Goal: Find specific page/section: Find specific page/section

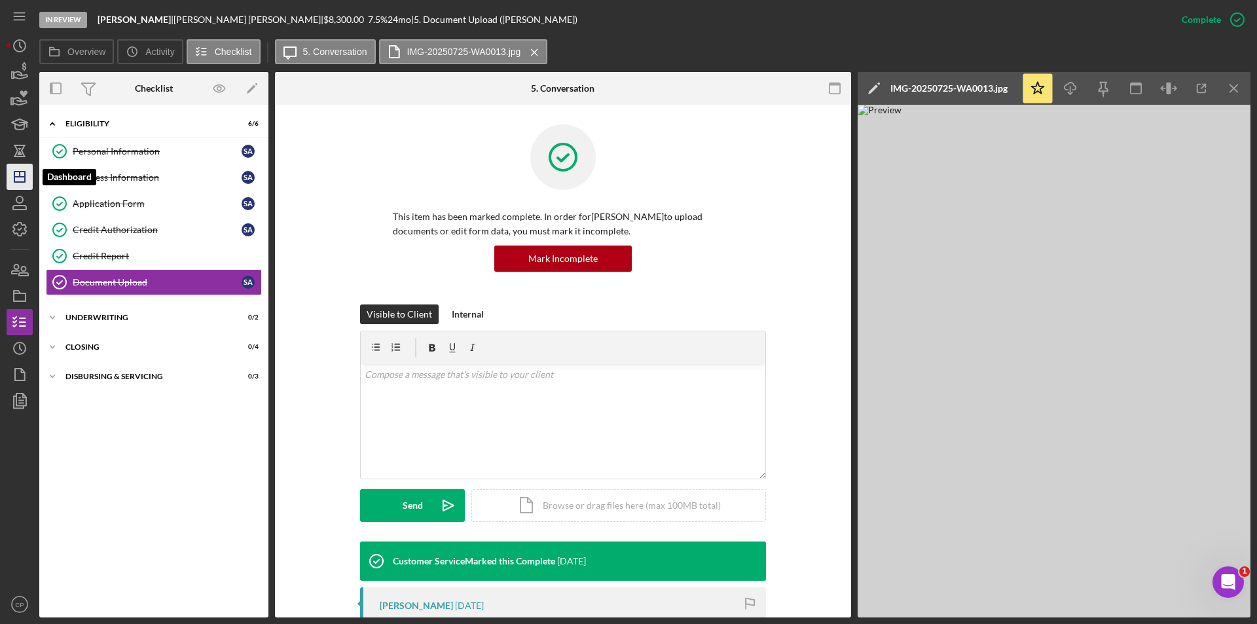
click at [9, 174] on icon "Icon/Dashboard" at bounding box center [19, 176] width 33 height 33
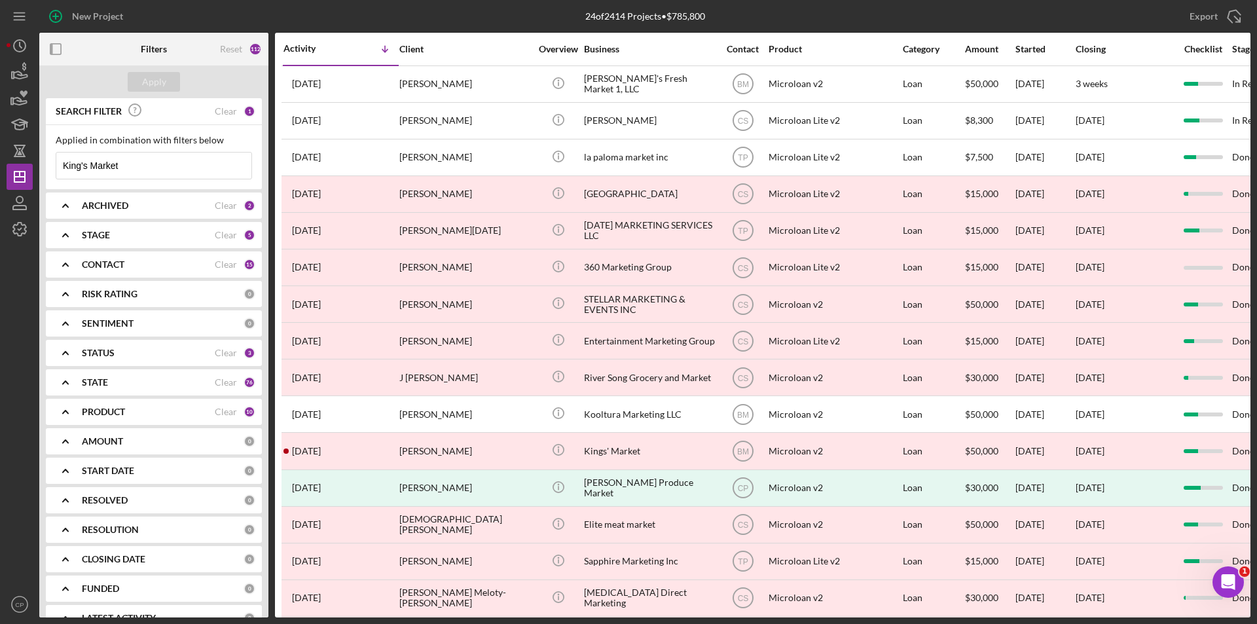
drag, startPoint x: 140, startPoint y: 164, endPoint x: -61, endPoint y: 179, distance: 201.6
click at [0, 179] on html "New Project 24 of 2414 Projects • $785,800 King's Market Export Icon/Export Fil…" at bounding box center [628, 312] width 1257 height 624
paste input "HoneyQween Lemonade LLC"
type input "HoneyQween Lemonade LLC"
click at [139, 79] on button "Apply" at bounding box center [154, 82] width 52 height 20
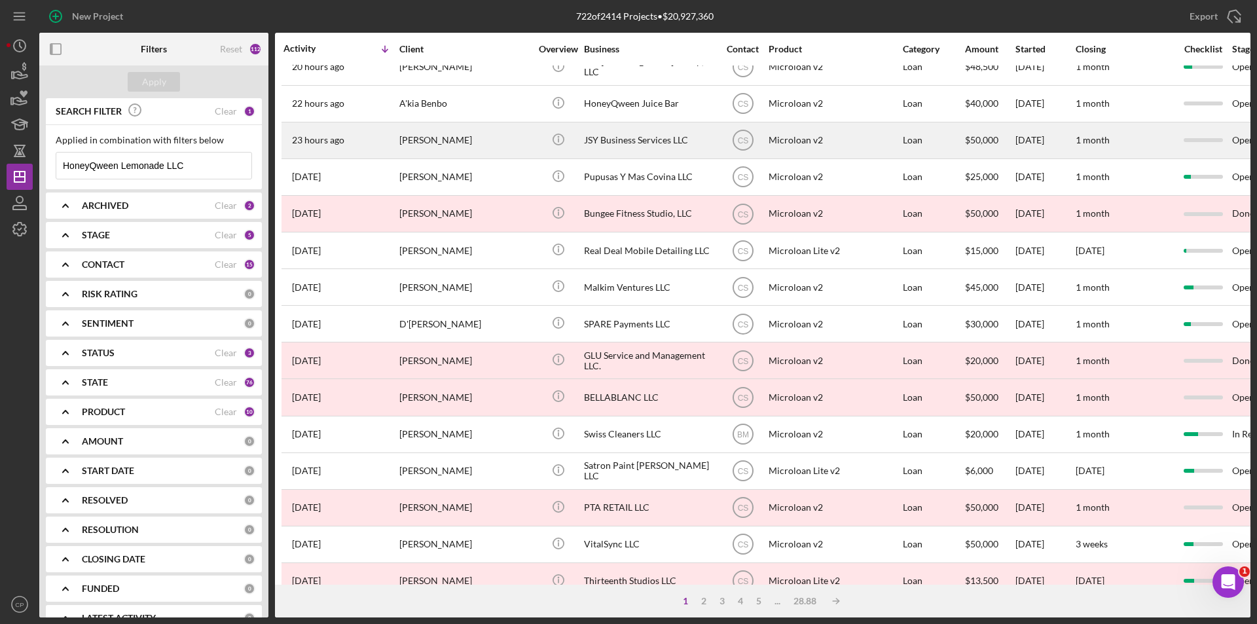
scroll to position [23, 0]
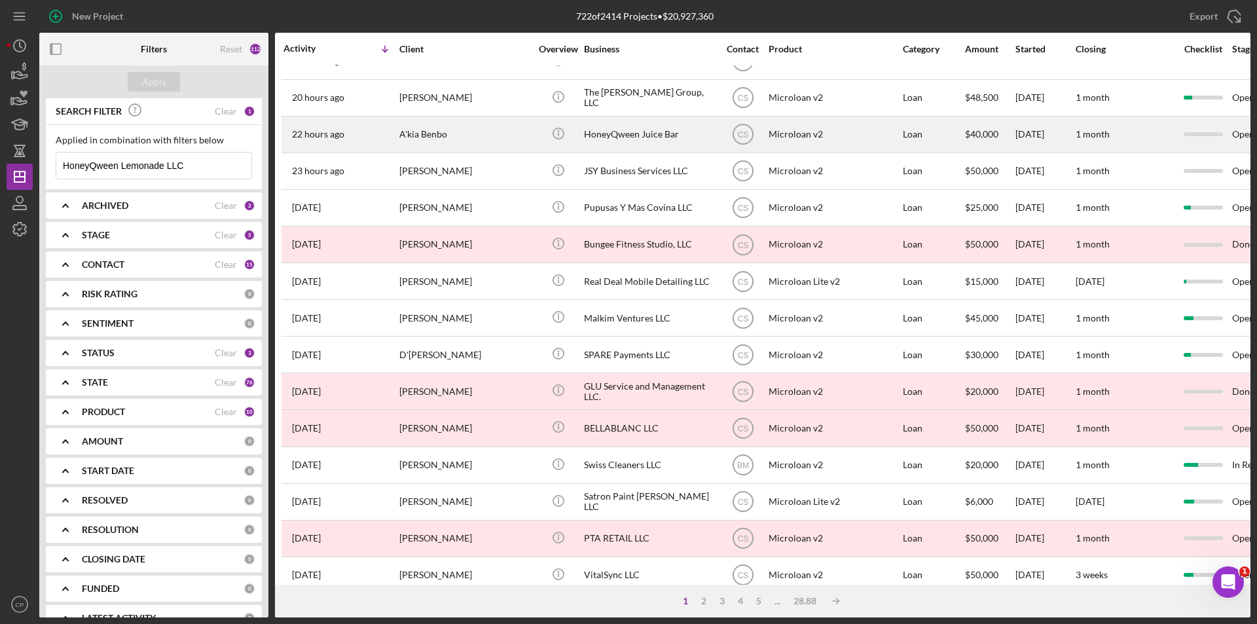
click at [604, 138] on div "HoneyQween Juice Bar" at bounding box center [649, 134] width 131 height 35
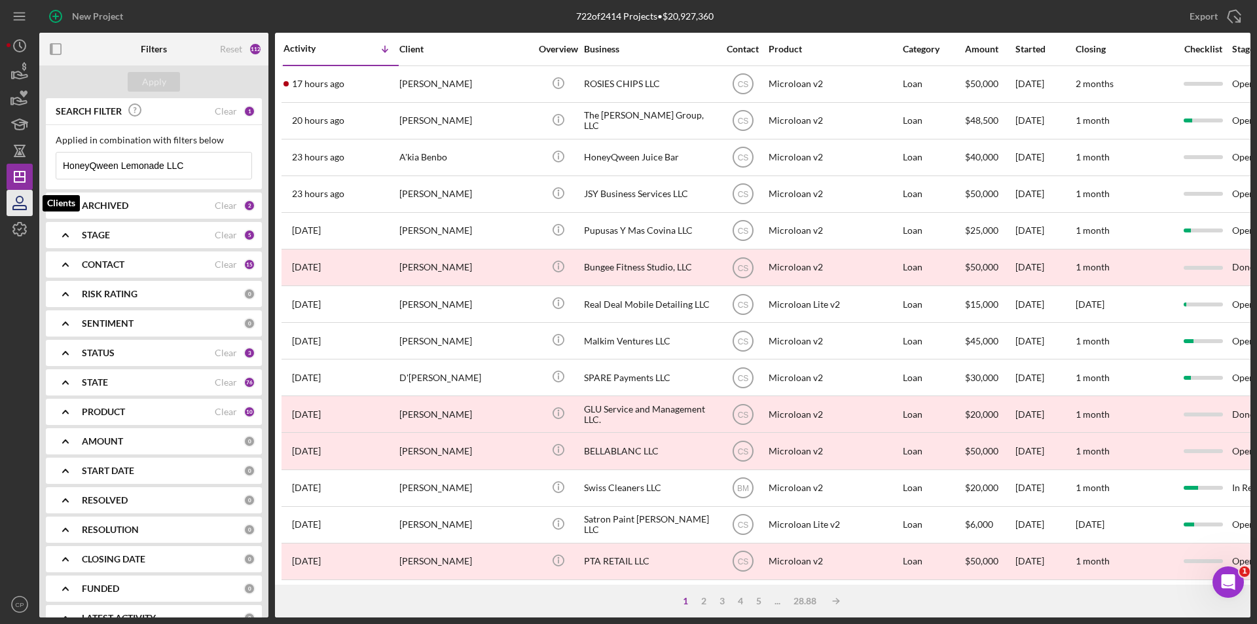
click at [15, 200] on icon "button" at bounding box center [19, 203] width 33 height 33
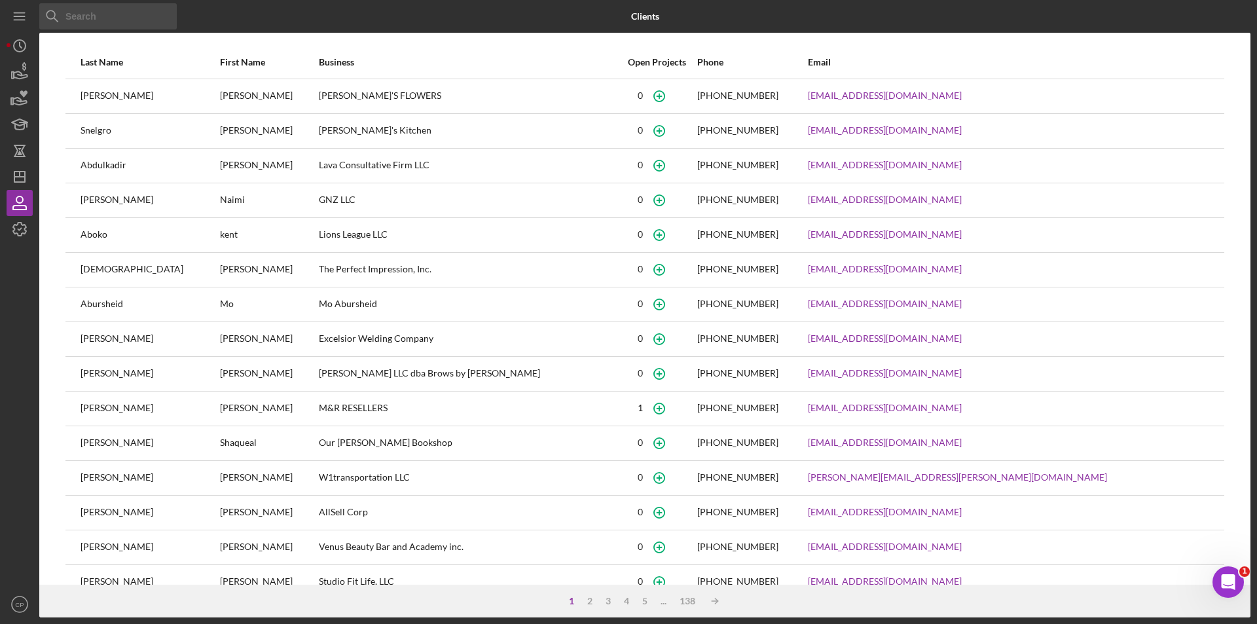
click at [107, 8] on input at bounding box center [108, 16] width 138 height 26
paste input "HoneyQween Lemonade LLC"
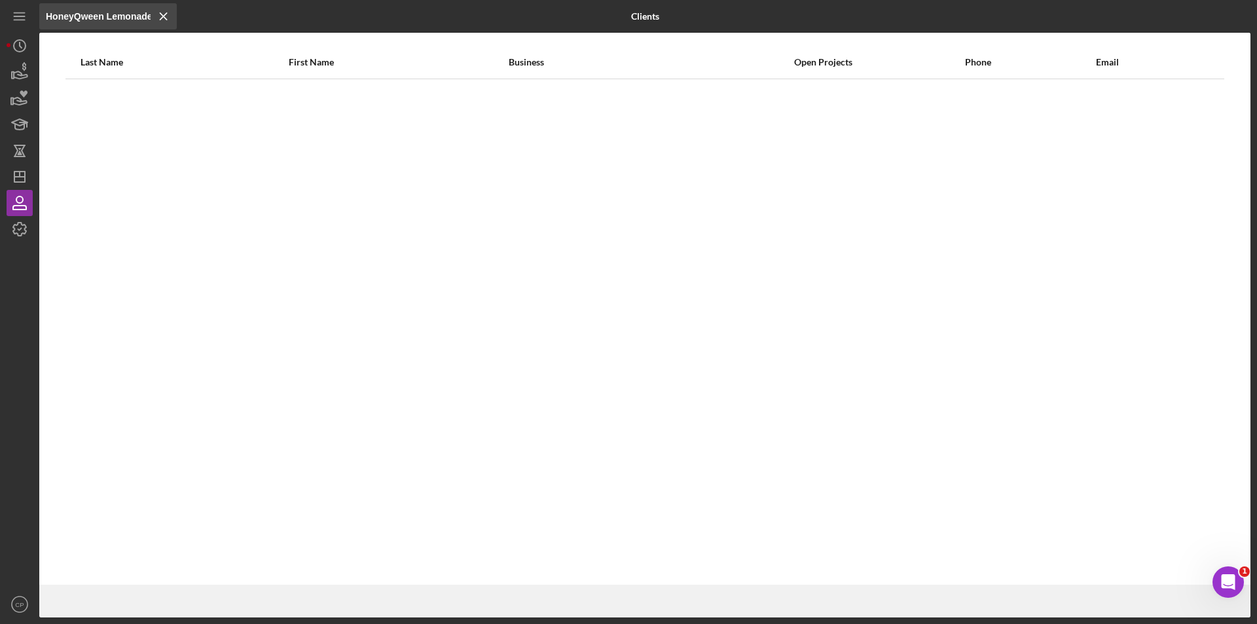
click at [126, 9] on input "HoneyQween Lemonade LLC" at bounding box center [108, 16] width 138 height 26
paste input "[PERSON_NAME], A'kia Shekiba"
type input "[PERSON_NAME], A'kia Shekiba"
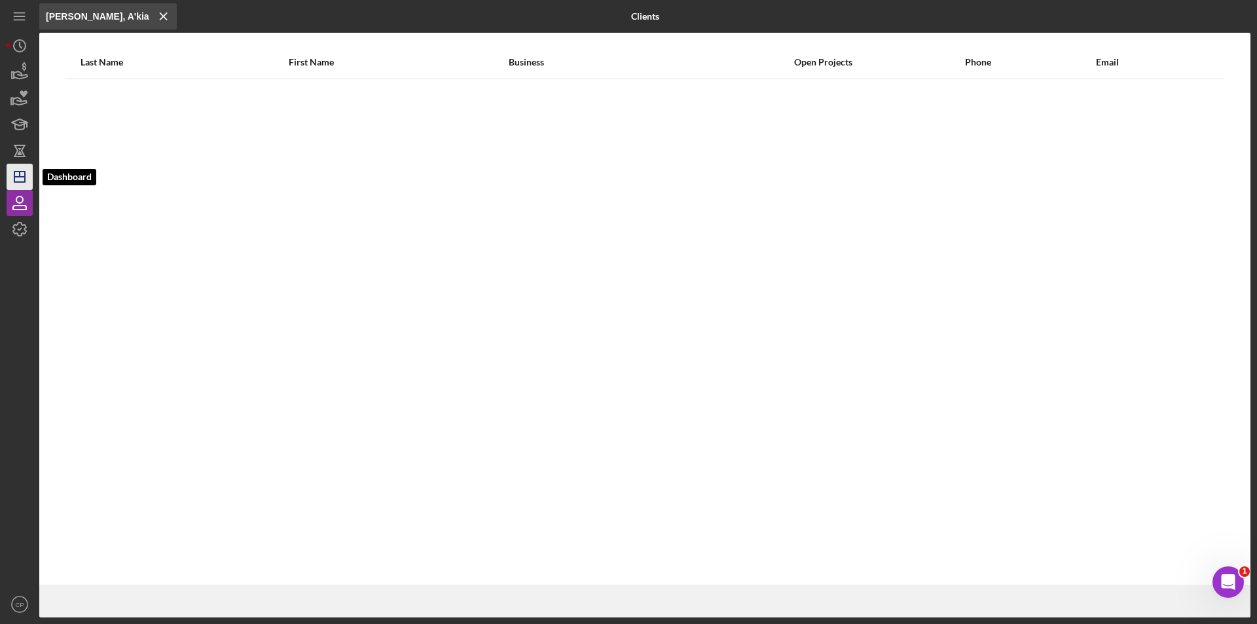
click at [14, 181] on polygon "button" at bounding box center [19, 177] width 10 height 10
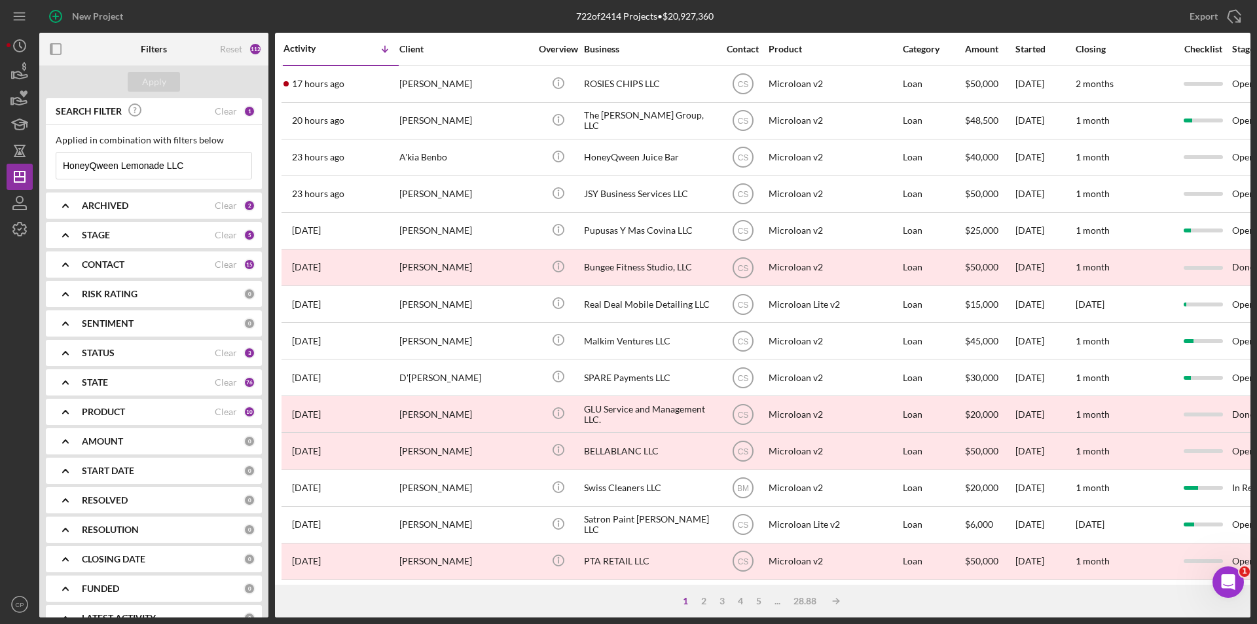
drag, startPoint x: 207, startPoint y: 166, endPoint x: 160, endPoint y: 166, distance: 47.2
click at [160, 166] on input "HoneyQween Lemonade LLC" at bounding box center [153, 166] width 195 height 26
type input "HoneyQween"
click at [170, 74] on button "Apply" at bounding box center [154, 82] width 52 height 20
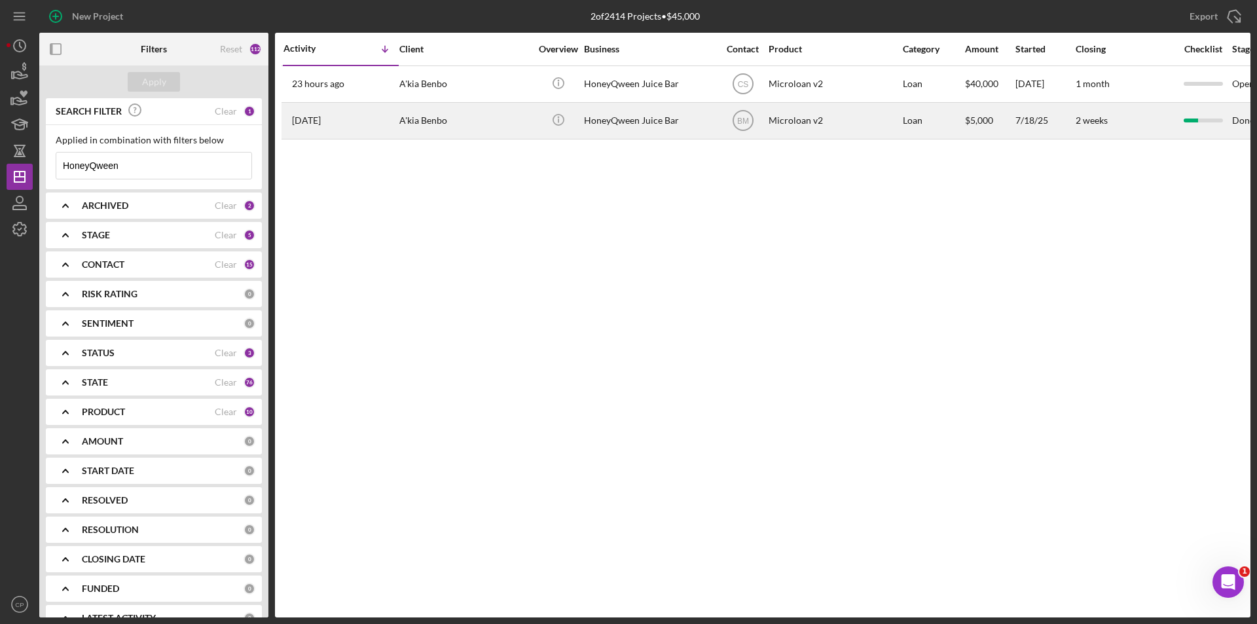
click at [610, 129] on div "HoneyQween Juice Bar" at bounding box center [649, 120] width 131 height 35
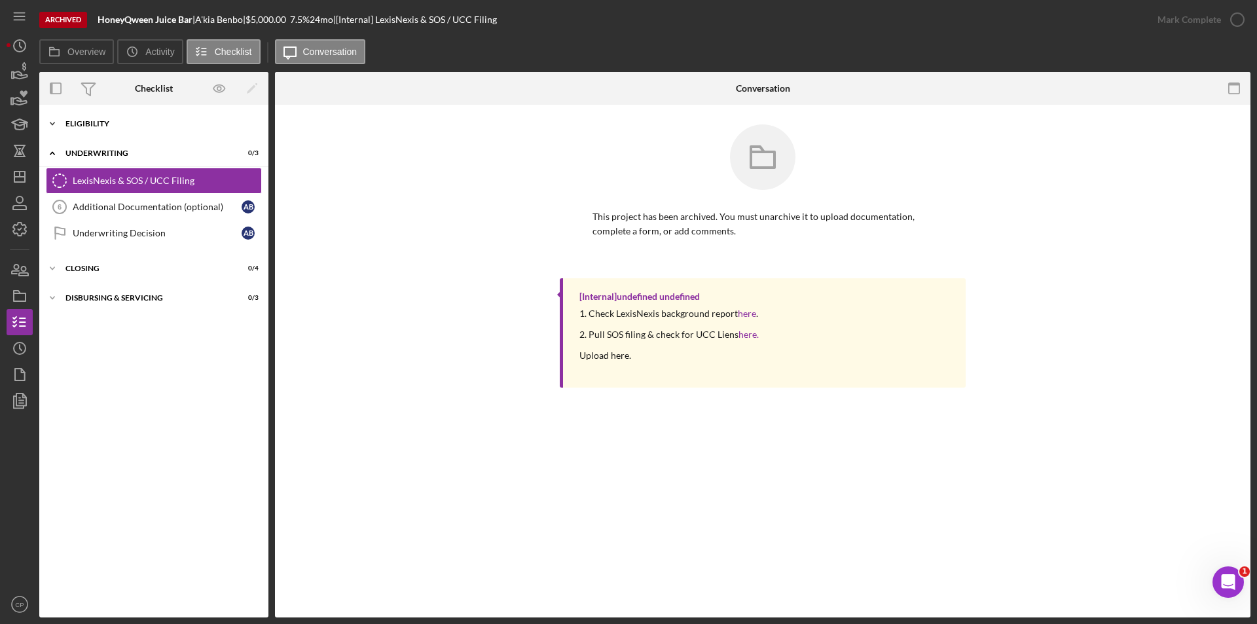
click at [109, 128] on div "Icon/Expander Eligibility 6 / 6" at bounding box center [153, 124] width 229 height 26
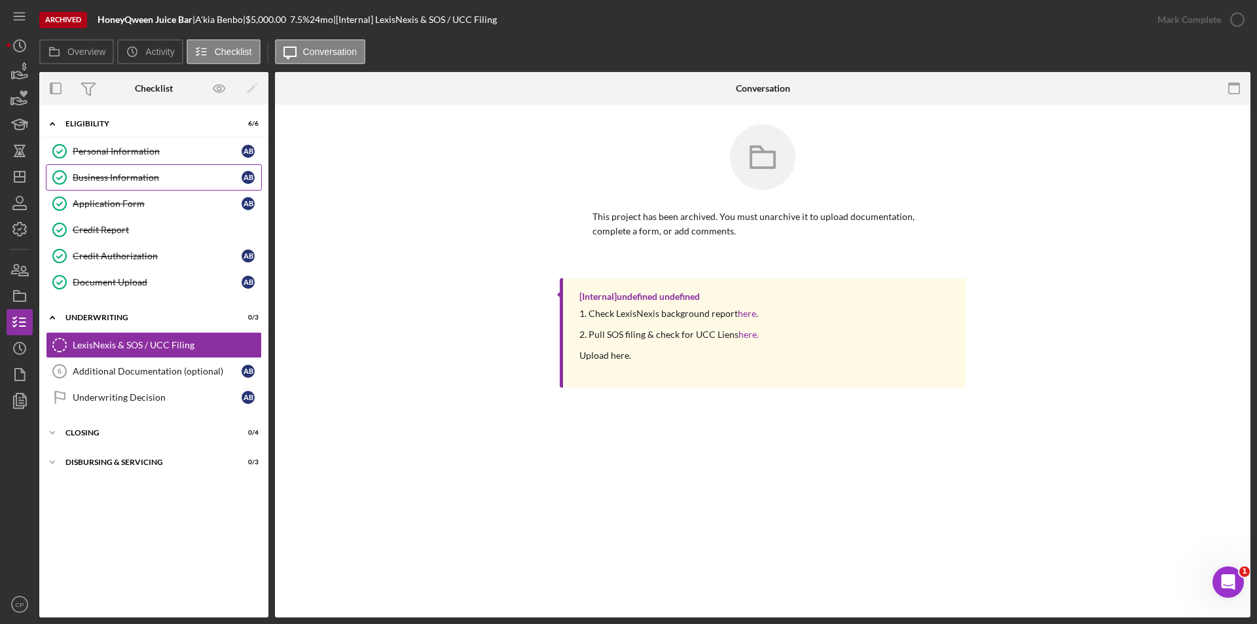
click at [93, 176] on div "Business Information" at bounding box center [157, 177] width 169 height 10
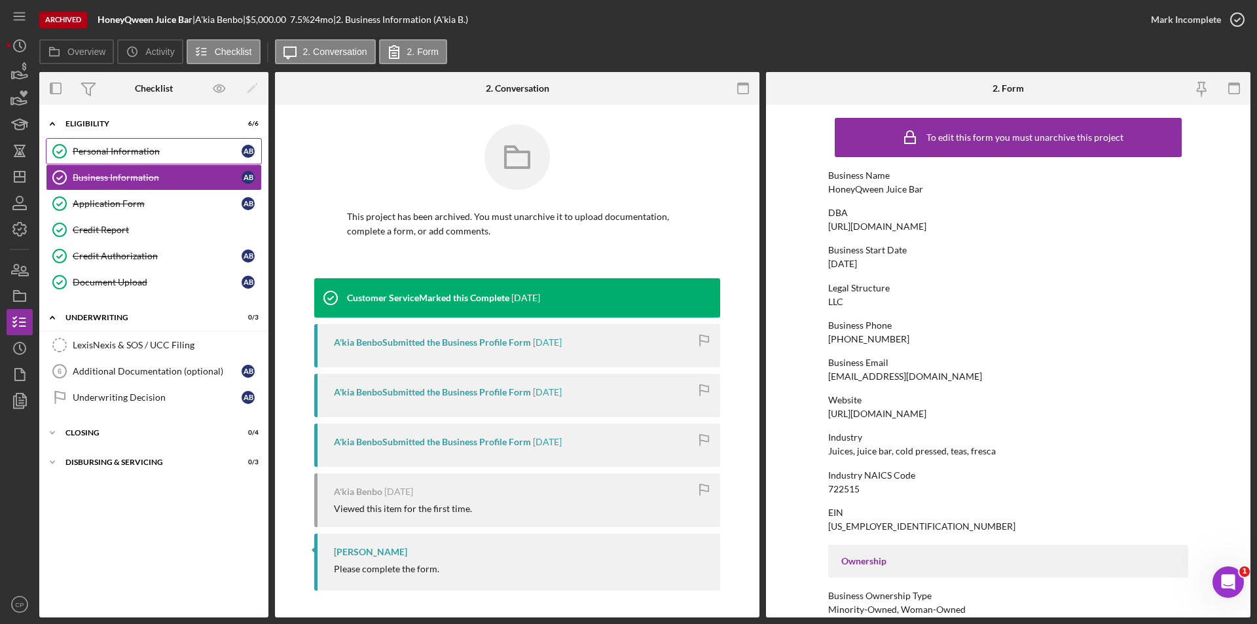
click at [116, 150] on div "Personal Information" at bounding box center [157, 151] width 169 height 10
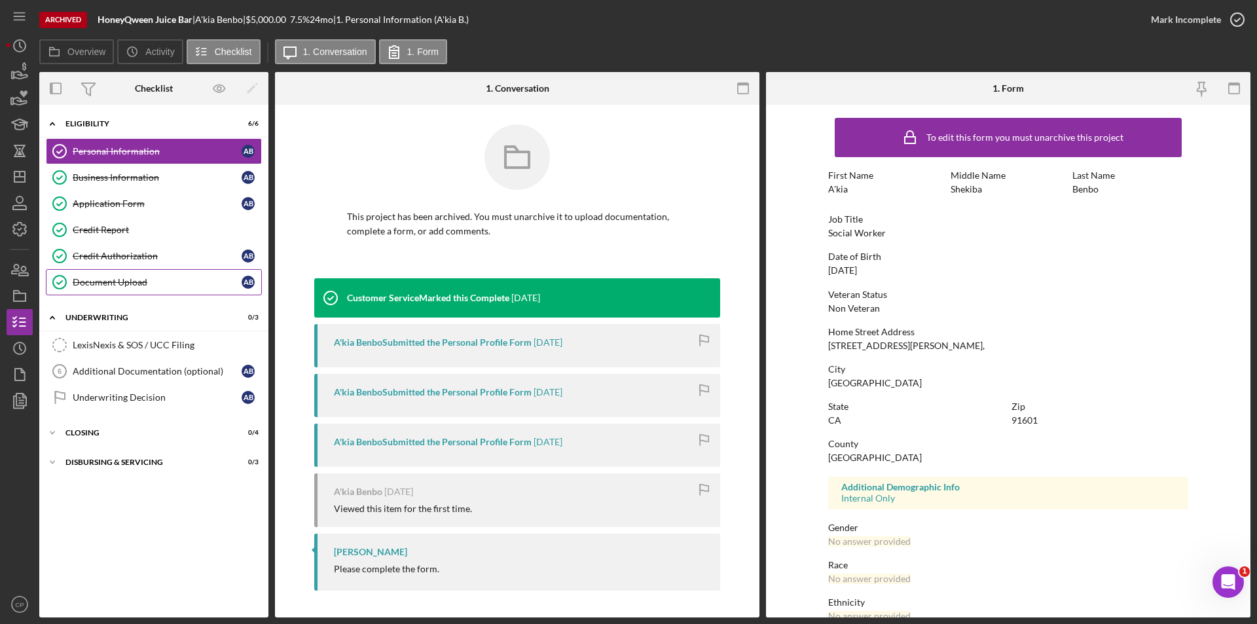
click at [92, 279] on div "Document Upload" at bounding box center [157, 282] width 169 height 10
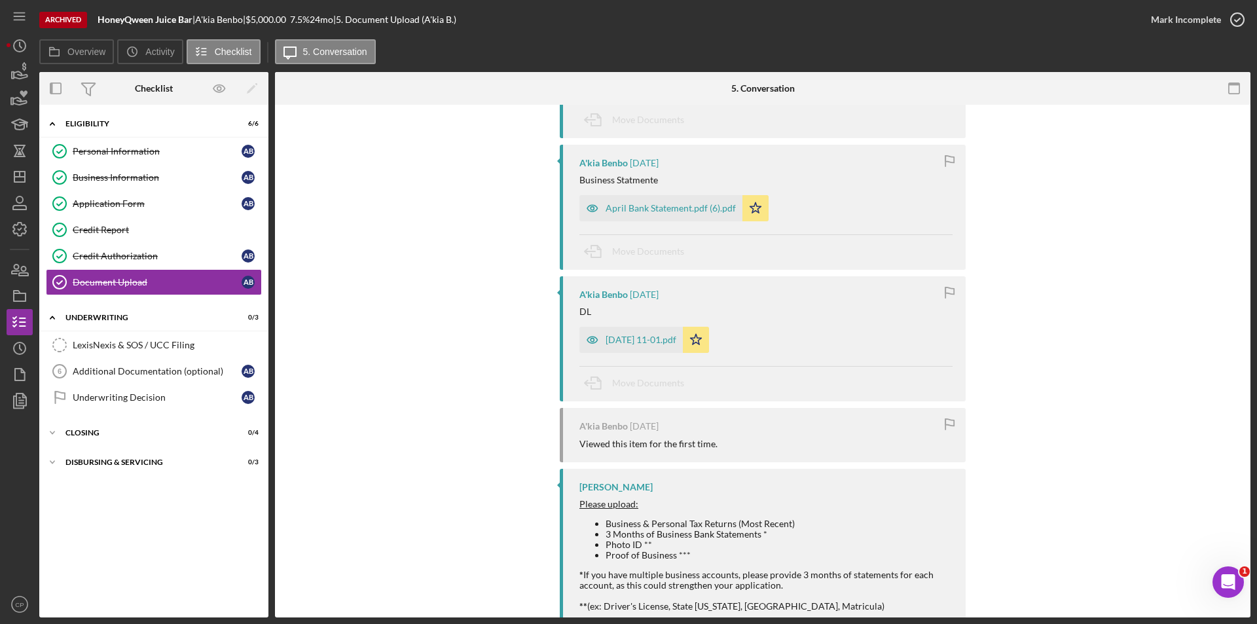
scroll to position [3209, 0]
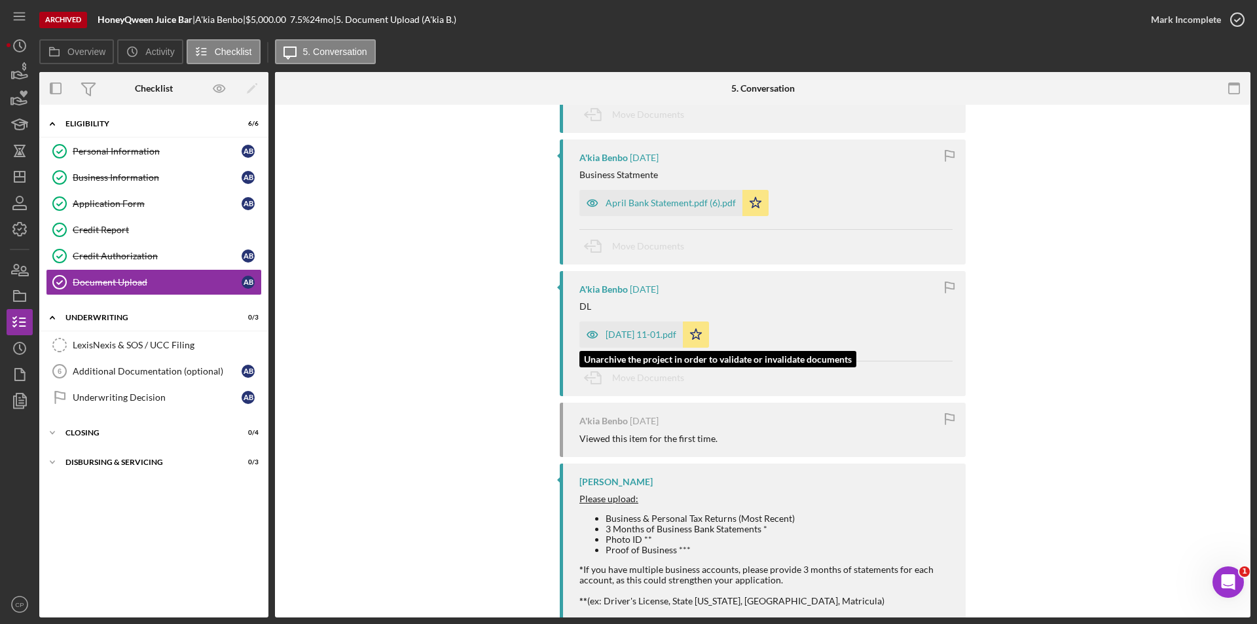
click at [654, 331] on div "[DATE] 11-01.pdf" at bounding box center [641, 334] width 71 height 10
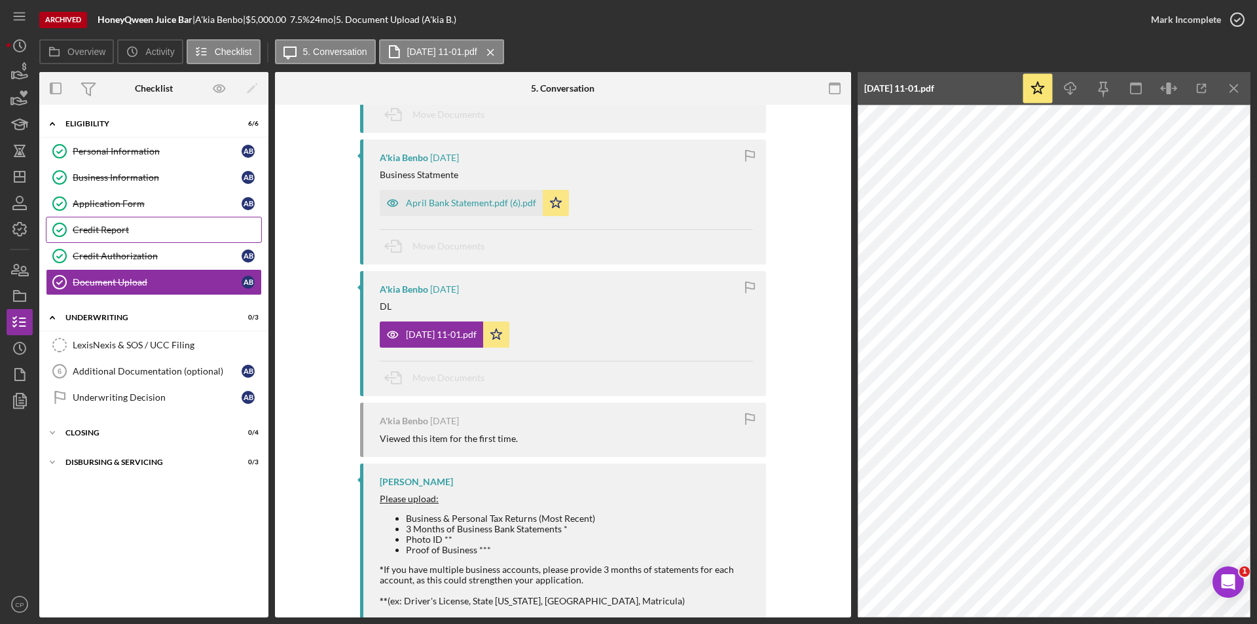
click at [94, 230] on div "Credit Report" at bounding box center [167, 230] width 189 height 10
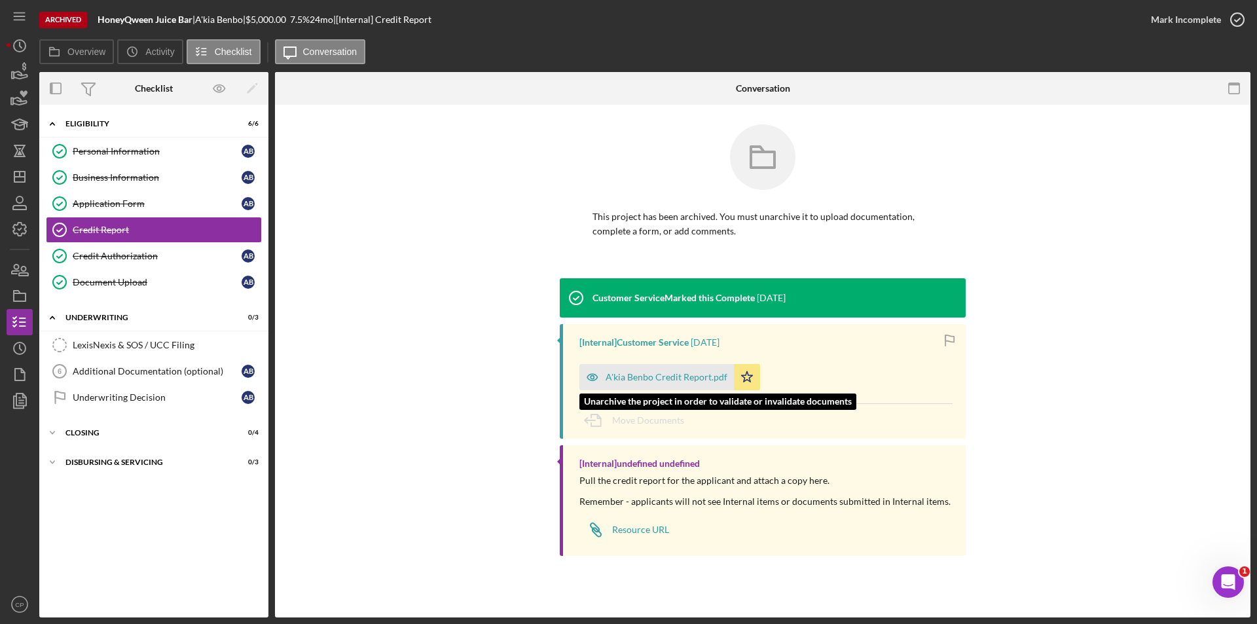
click at [644, 371] on div "A'kia Benbo Credit Report.pdf" at bounding box center [657, 377] width 155 height 26
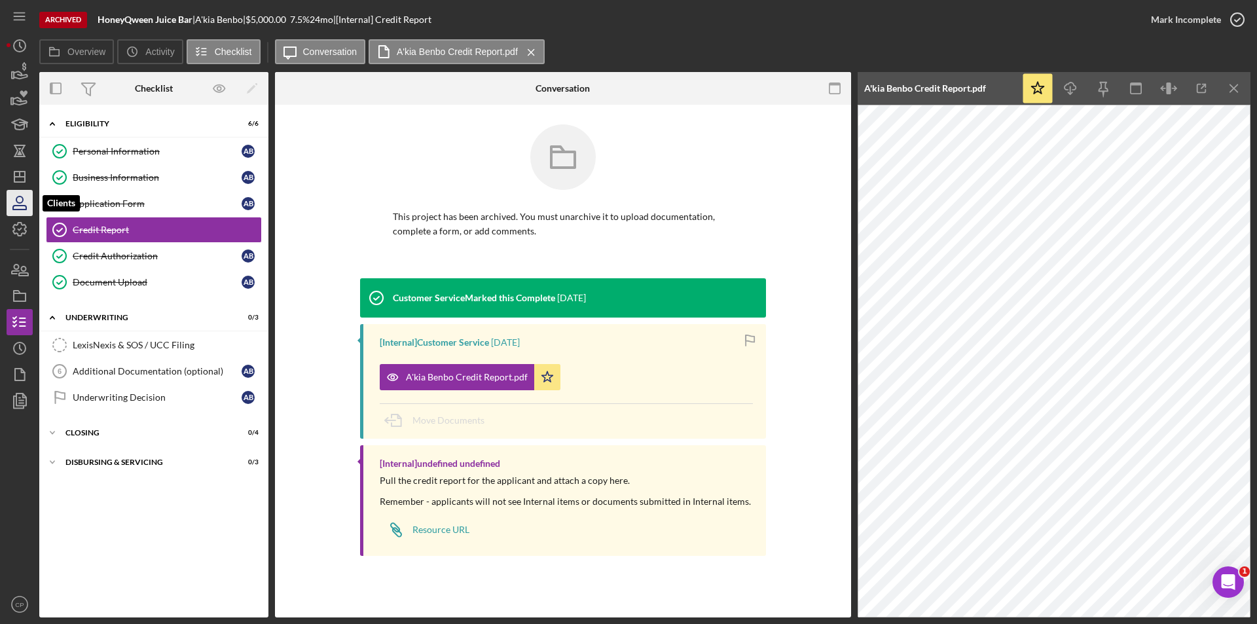
click at [18, 191] on icon "button" at bounding box center [19, 203] width 33 height 33
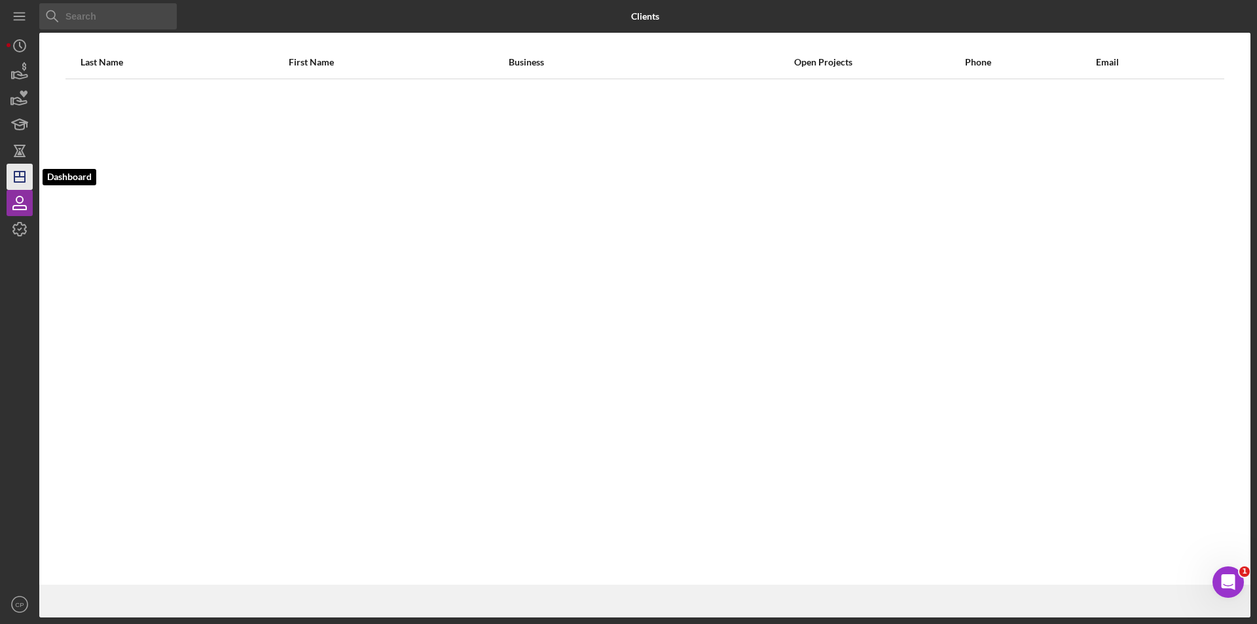
click at [18, 177] on line "button" at bounding box center [19, 177] width 10 height 0
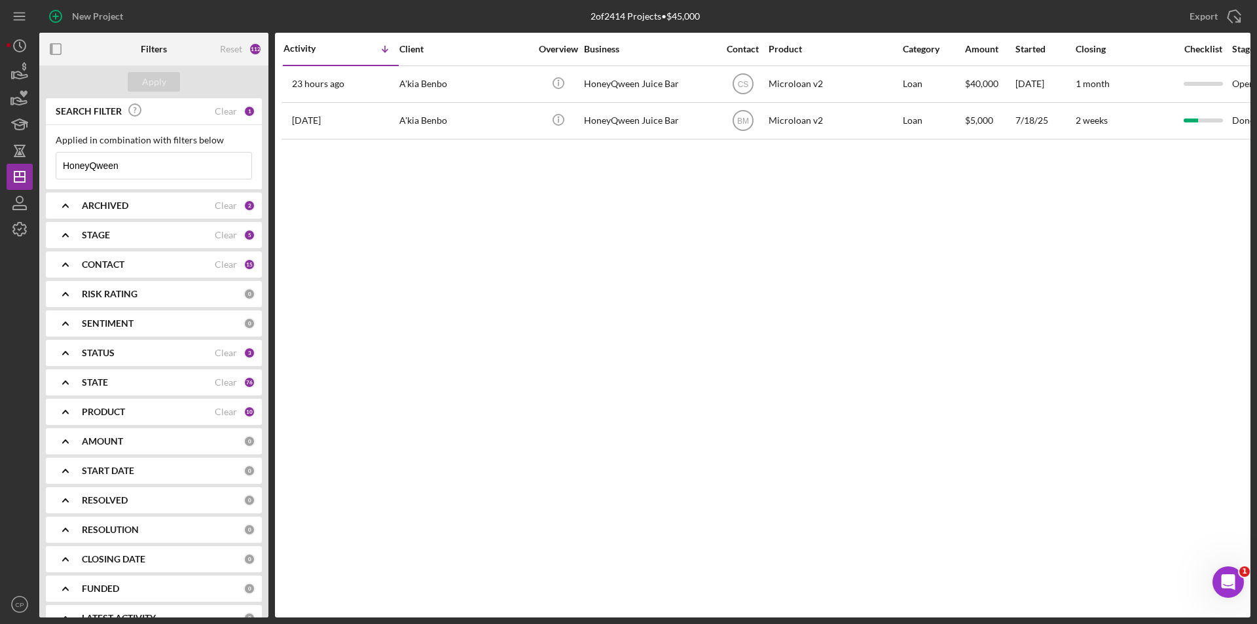
drag, startPoint x: 160, startPoint y: 164, endPoint x: -46, endPoint y: 175, distance: 205.9
click at [0, 175] on html "New Project 2 of 2414 Projects • $45,000 HoneyQween Export Icon/Export Filters …" at bounding box center [628, 312] width 1257 height 624
paste input "MRG Bookkeeping LLC"
type input "MRG Bookkeeping LLC"
click at [180, 80] on div "Apply" at bounding box center [153, 81] width 229 height 33
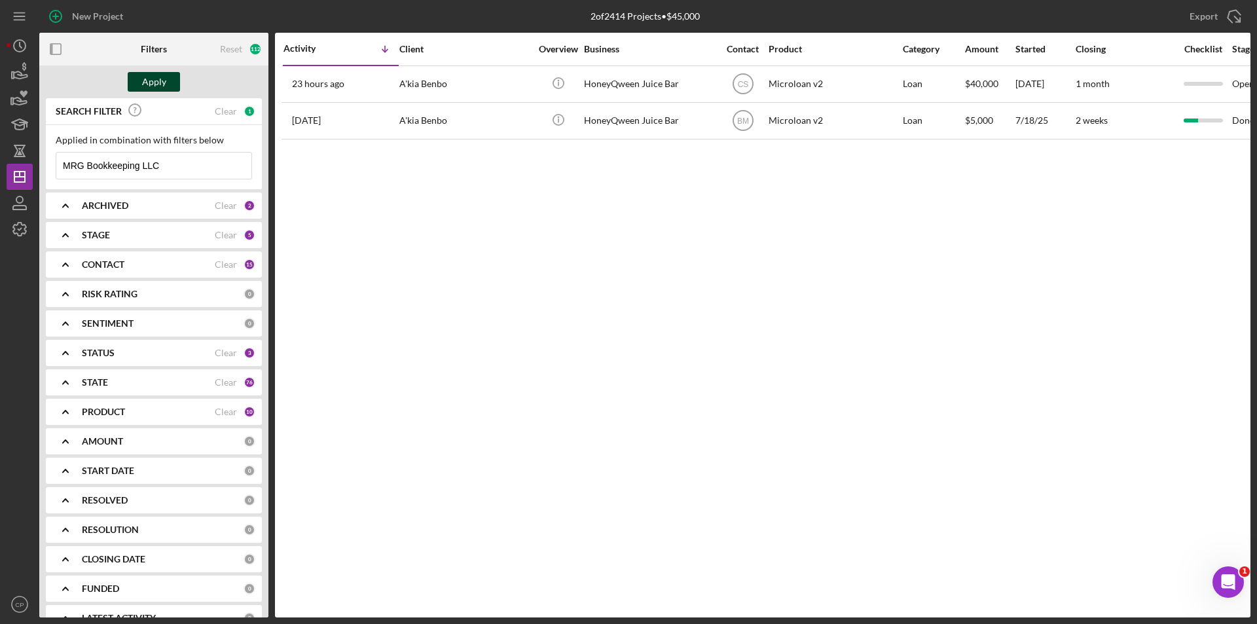
click at [169, 81] on button "Apply" at bounding box center [154, 82] width 52 height 20
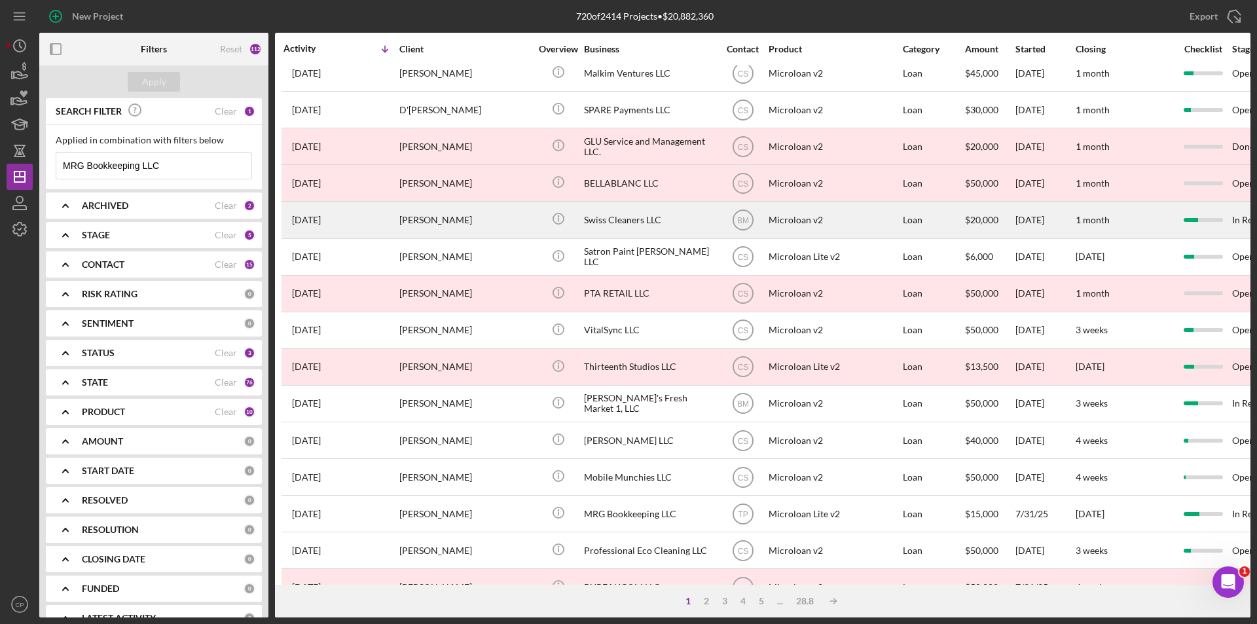
scroll to position [262, 0]
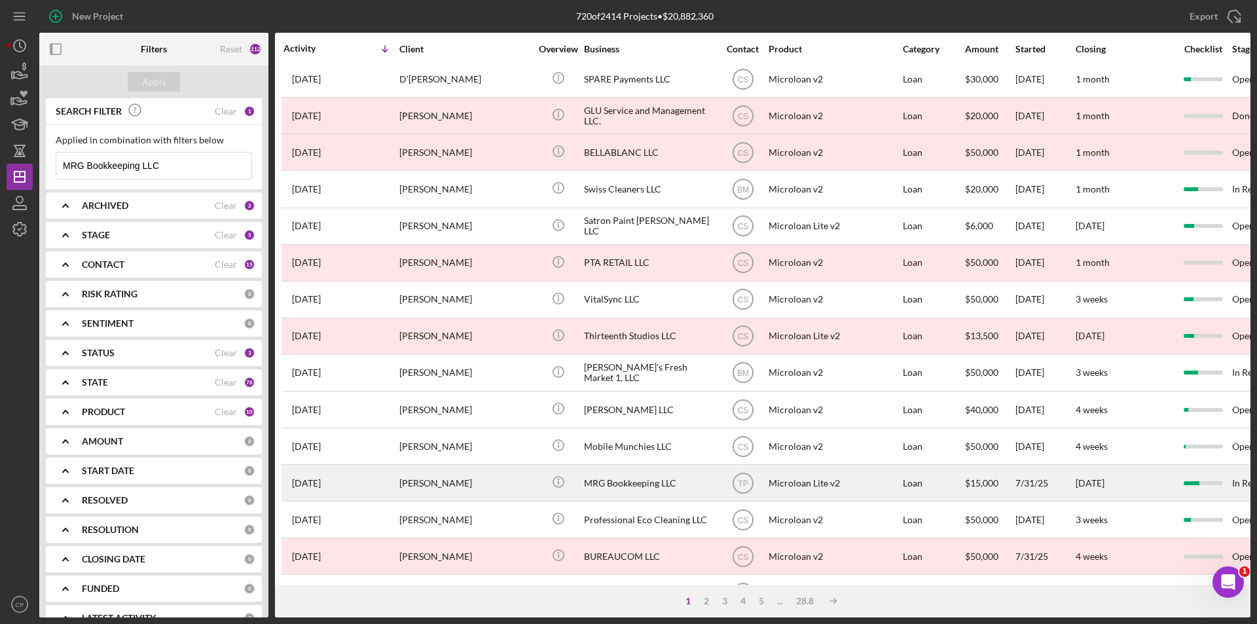
click at [650, 485] on div "MRG Bookkeeping LLC" at bounding box center [649, 483] width 131 height 35
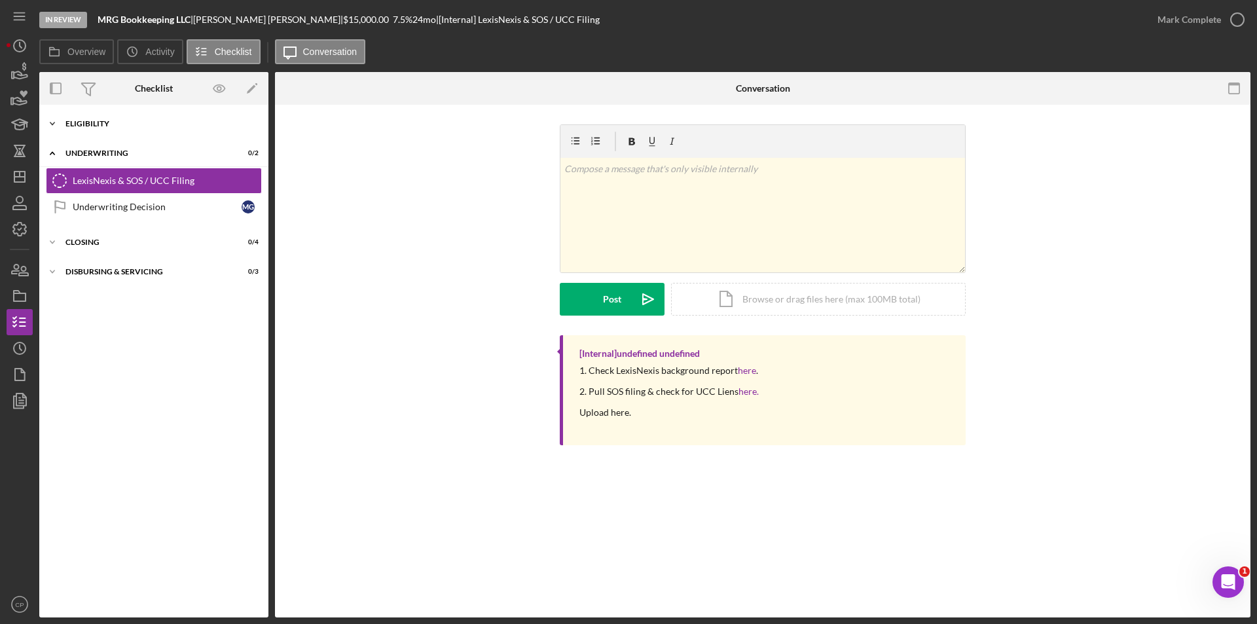
click at [140, 122] on div "Eligibility" at bounding box center [158, 124] width 187 height 8
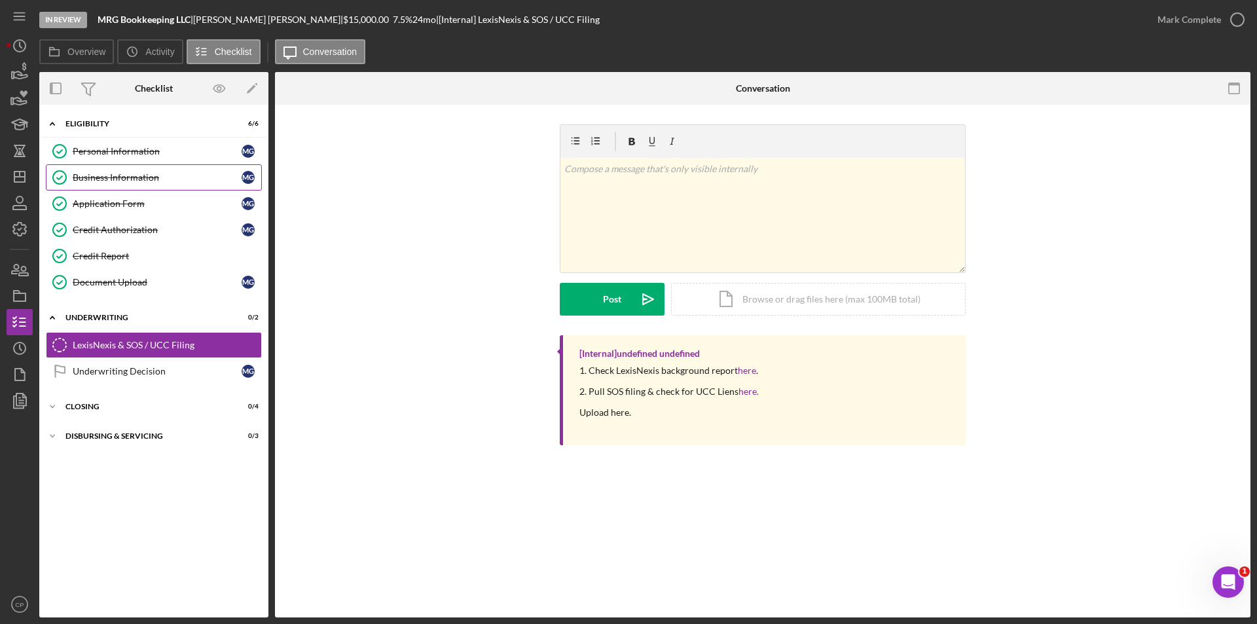
click at [105, 173] on div "Business Information" at bounding box center [157, 177] width 169 height 10
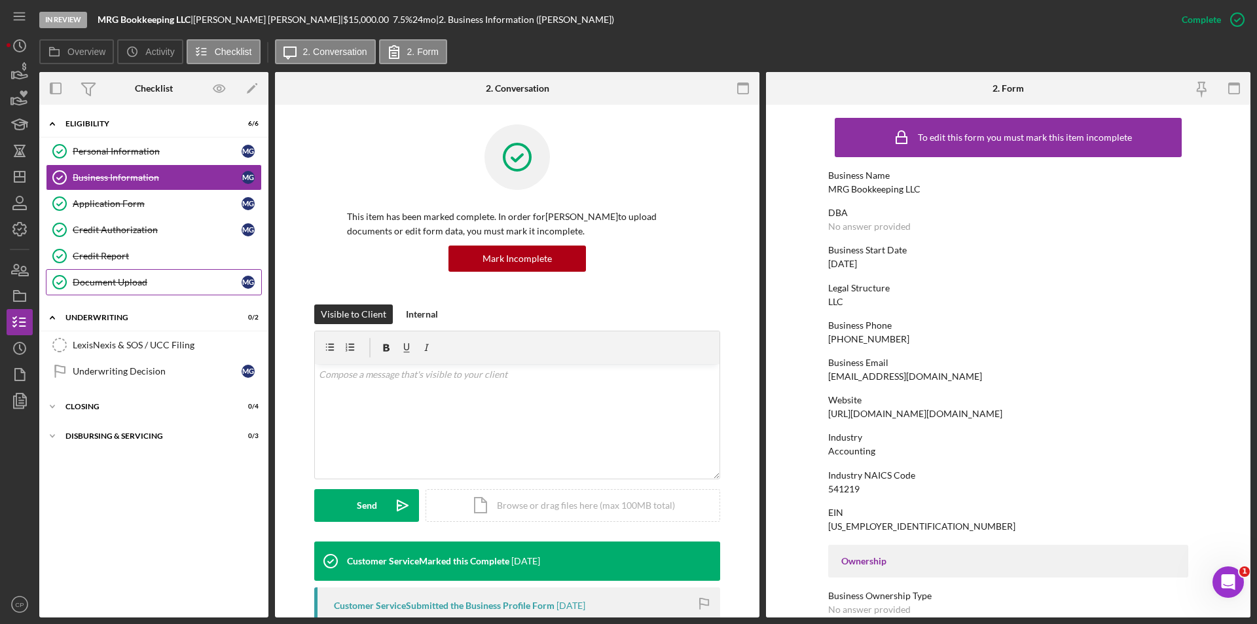
click at [101, 282] on div "Document Upload" at bounding box center [157, 282] width 169 height 10
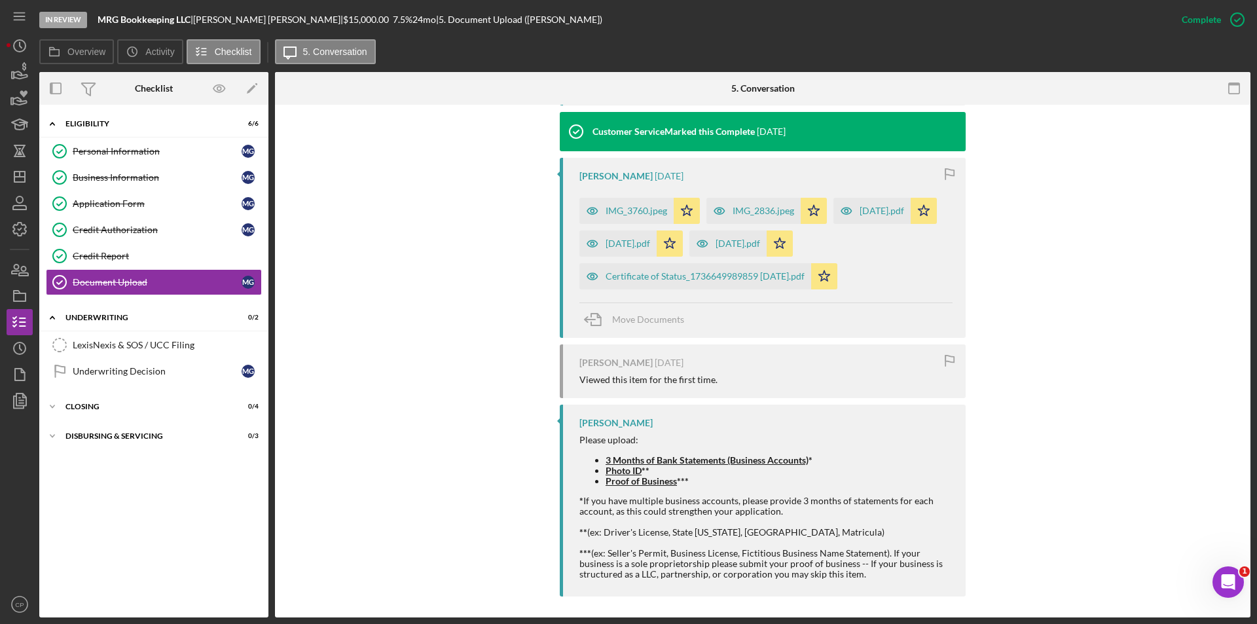
scroll to position [589, 0]
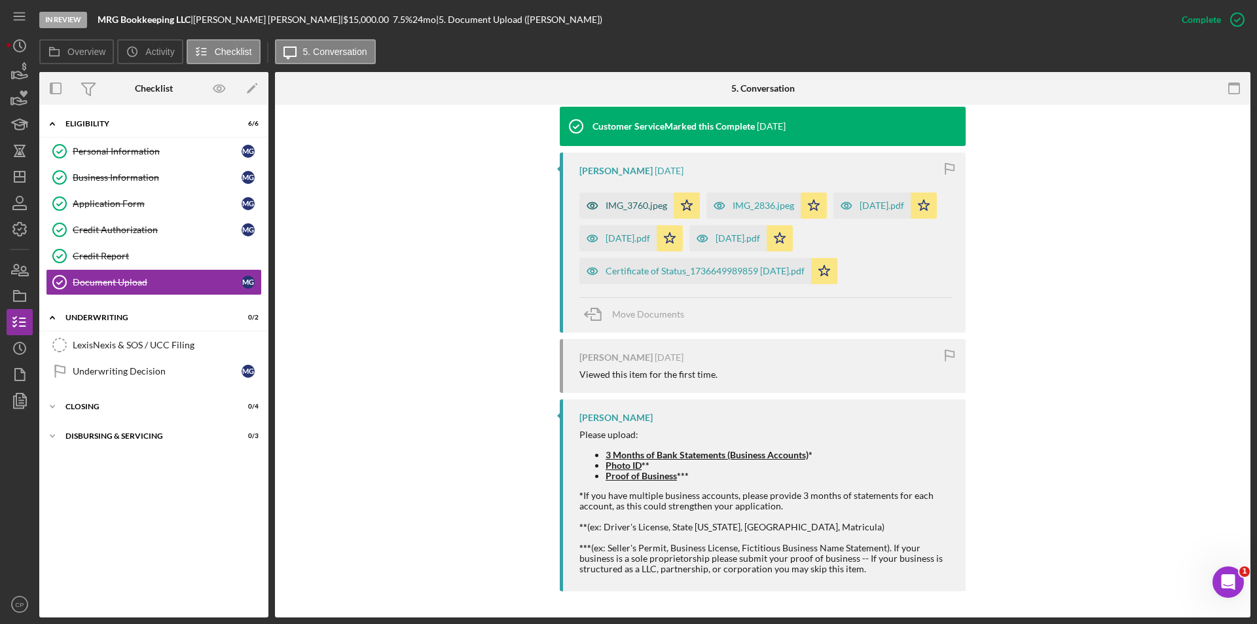
click at [606, 210] on div "IMG_3760.jpeg" at bounding box center [637, 205] width 62 height 10
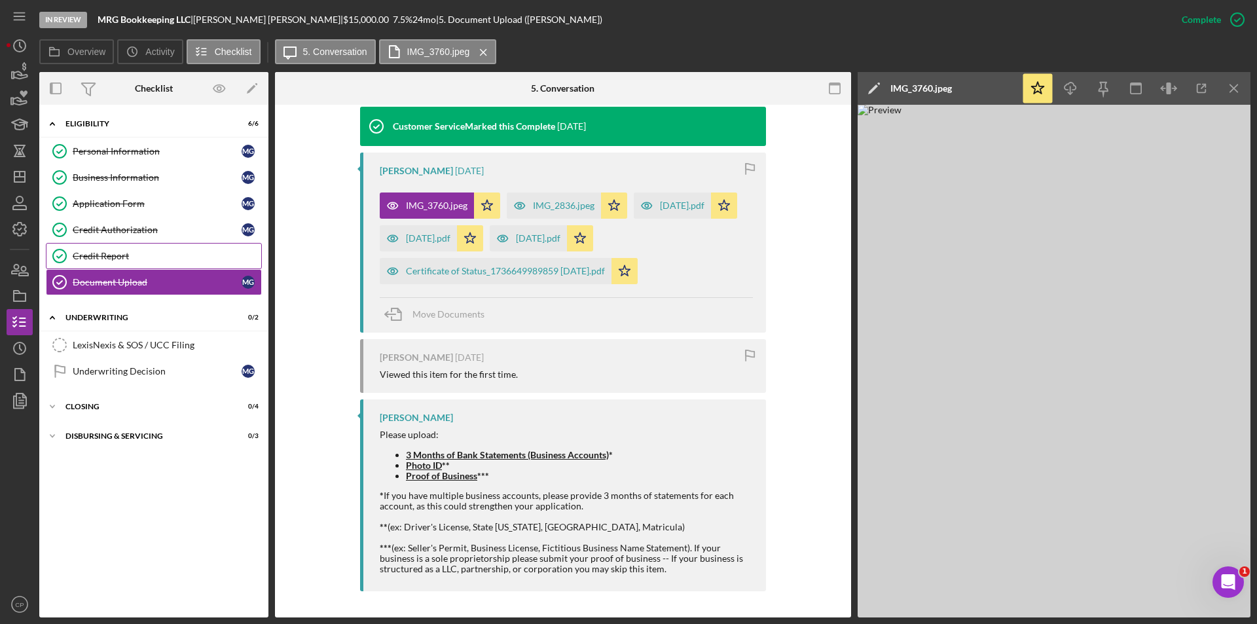
click at [119, 262] on link "Credit Report Credit Report" at bounding box center [154, 256] width 216 height 26
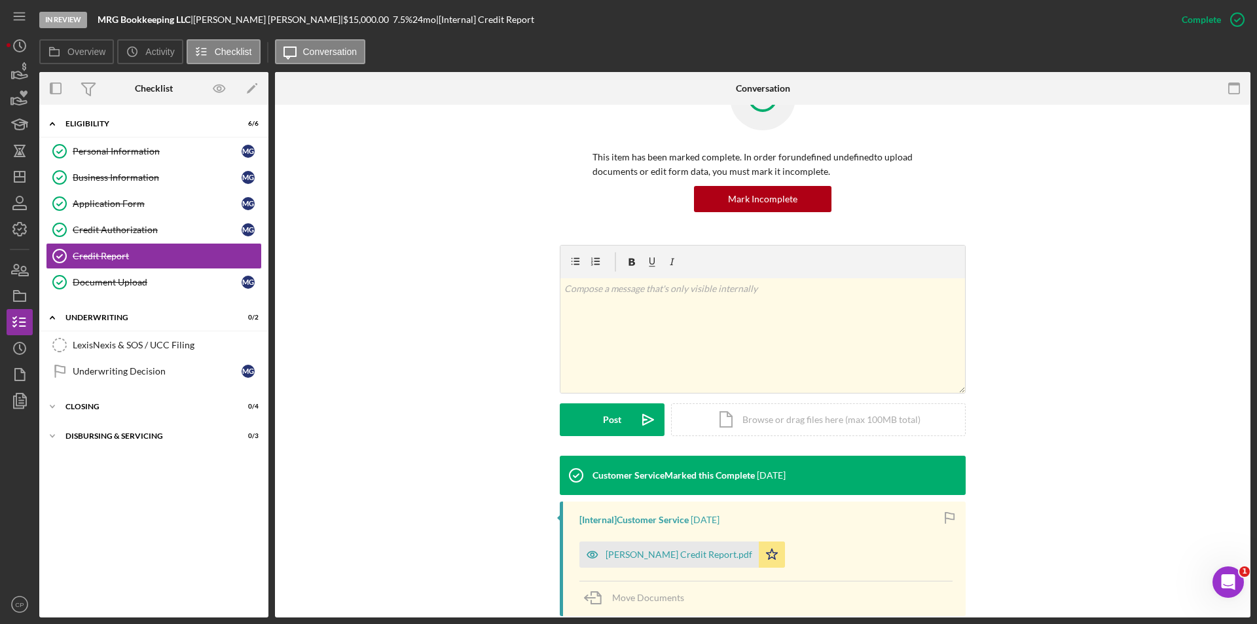
scroll to position [202, 0]
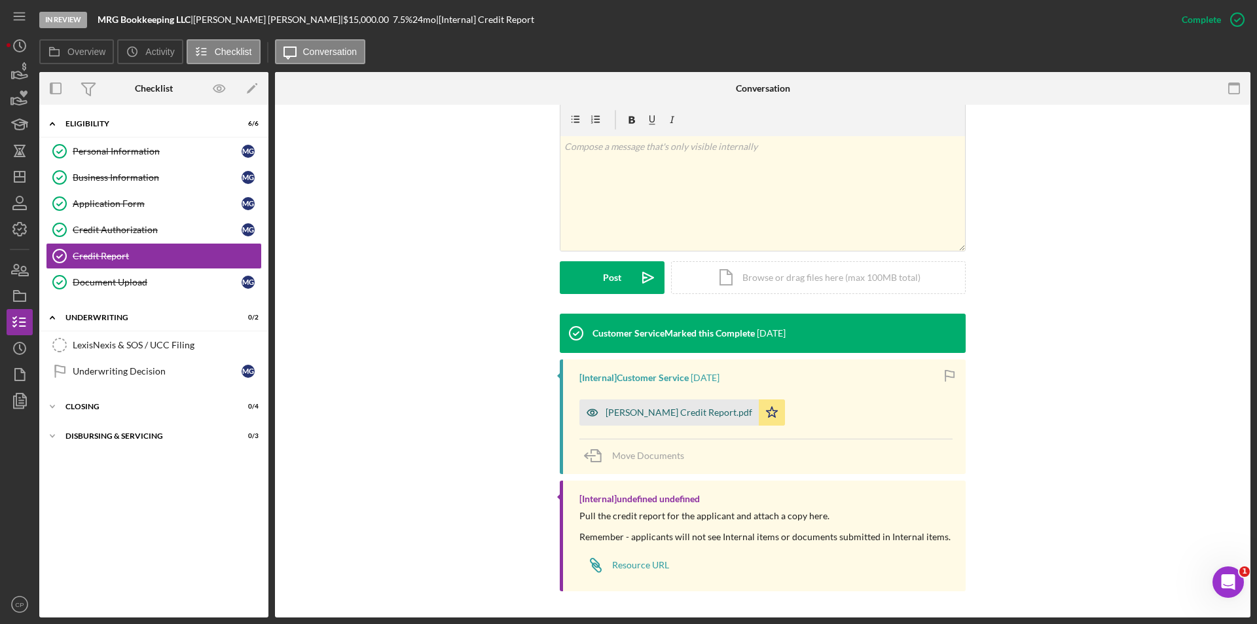
click at [646, 409] on div "[PERSON_NAME] Credit Report.pdf" at bounding box center [679, 412] width 147 height 10
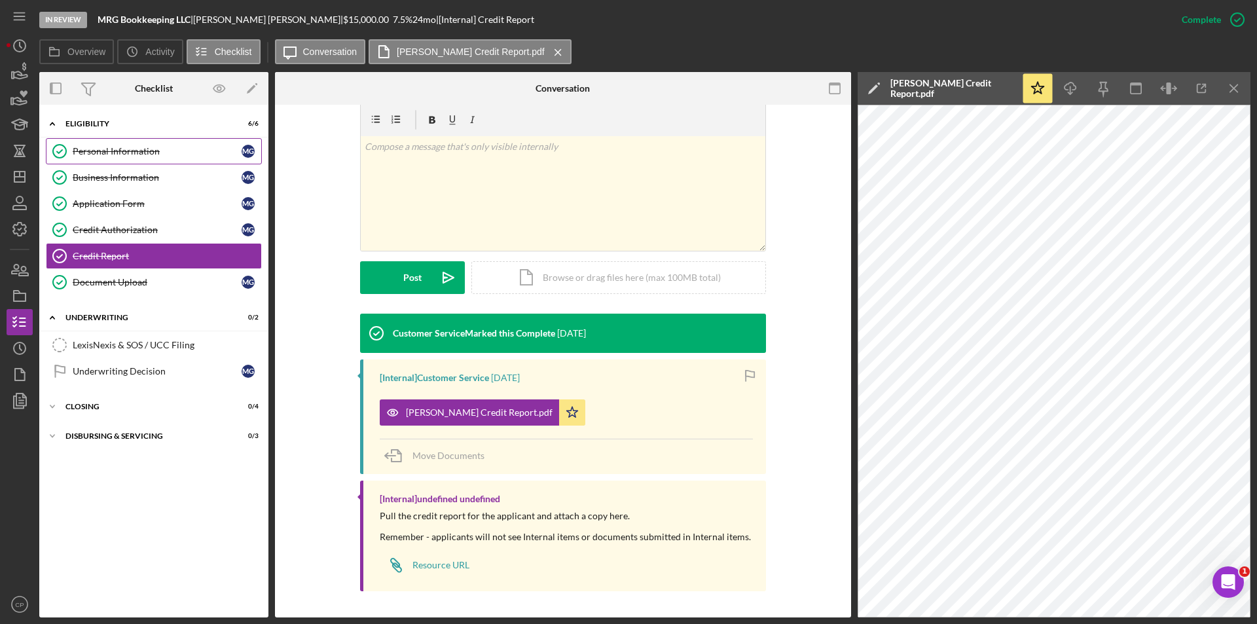
click at [115, 142] on link "Personal Information Personal Information M G" at bounding box center [154, 151] width 216 height 26
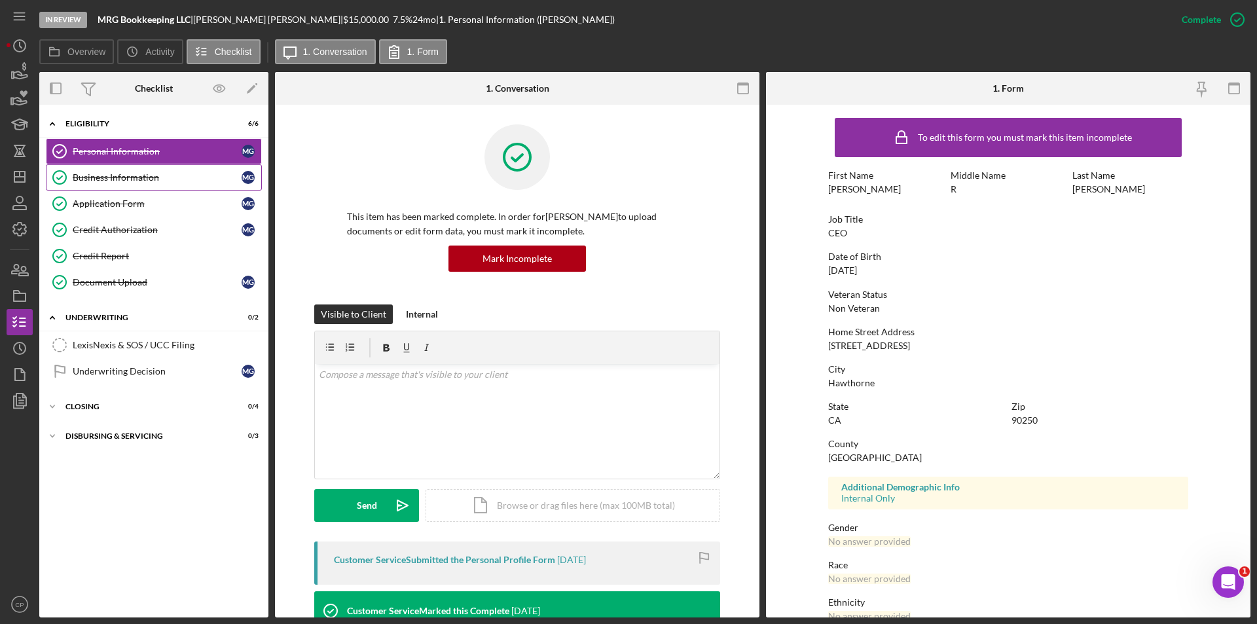
click at [105, 176] on div "Business Information" at bounding box center [157, 177] width 169 height 10
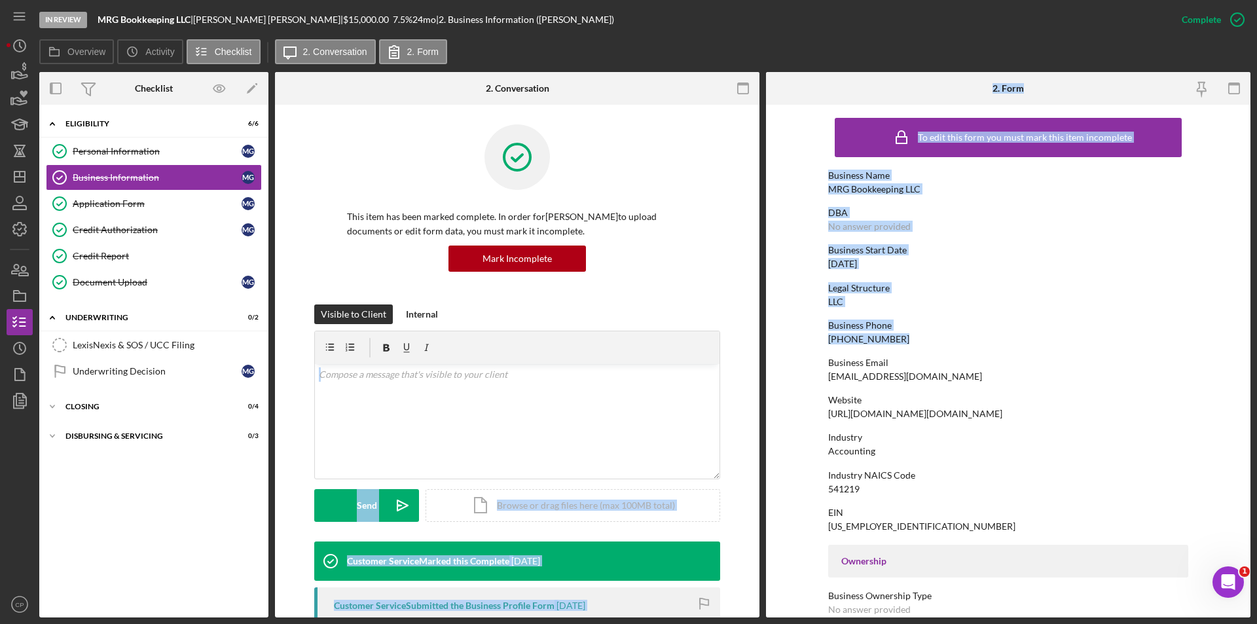
drag, startPoint x: 909, startPoint y: 339, endPoint x: 747, endPoint y: 345, distance: 162.5
click at [747, 345] on div "Overview Internal Workflow Stage In Review Icon/Dropdown Arrow Archive (can una…" at bounding box center [645, 345] width 1212 height 546
click at [922, 334] on div "Business Phone [PHONE_NUMBER]" at bounding box center [1008, 332] width 360 height 24
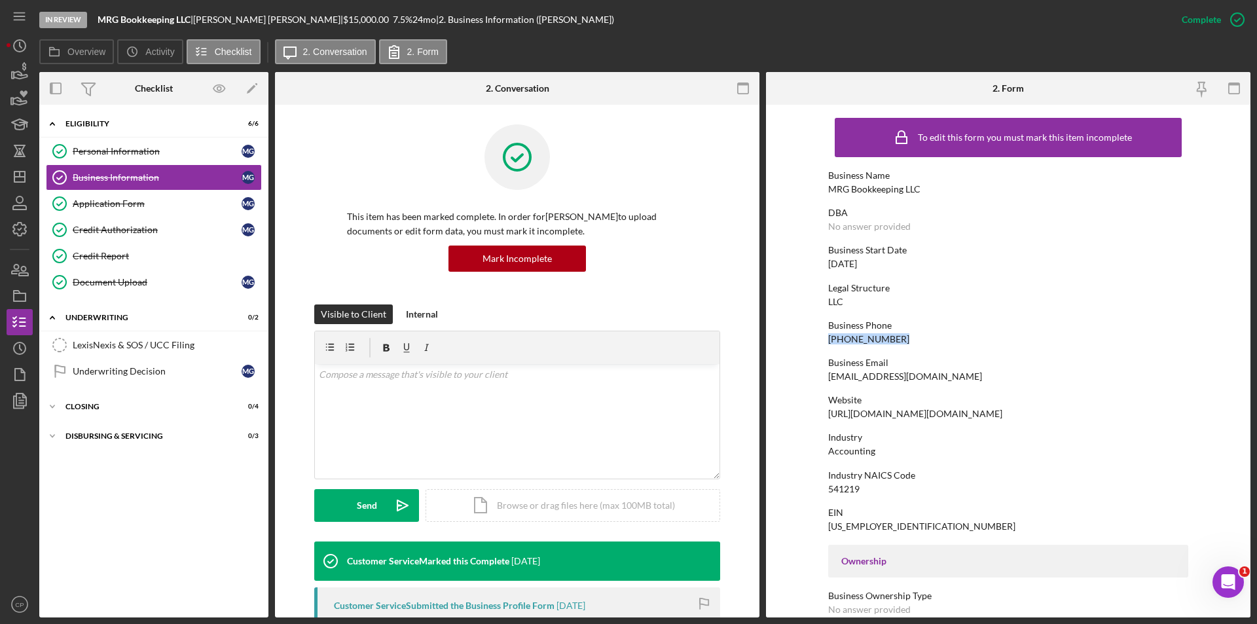
drag, startPoint x: 900, startPoint y: 341, endPoint x: 798, endPoint y: 338, distance: 101.5
click at [798, 338] on form "To edit this form you must mark this item incomplete Business Name MRG Bookkeep…" at bounding box center [1008, 361] width 485 height 513
copy div "[PHONE_NUMBER]"
click at [18, 182] on polygon "button" at bounding box center [19, 177] width 10 height 10
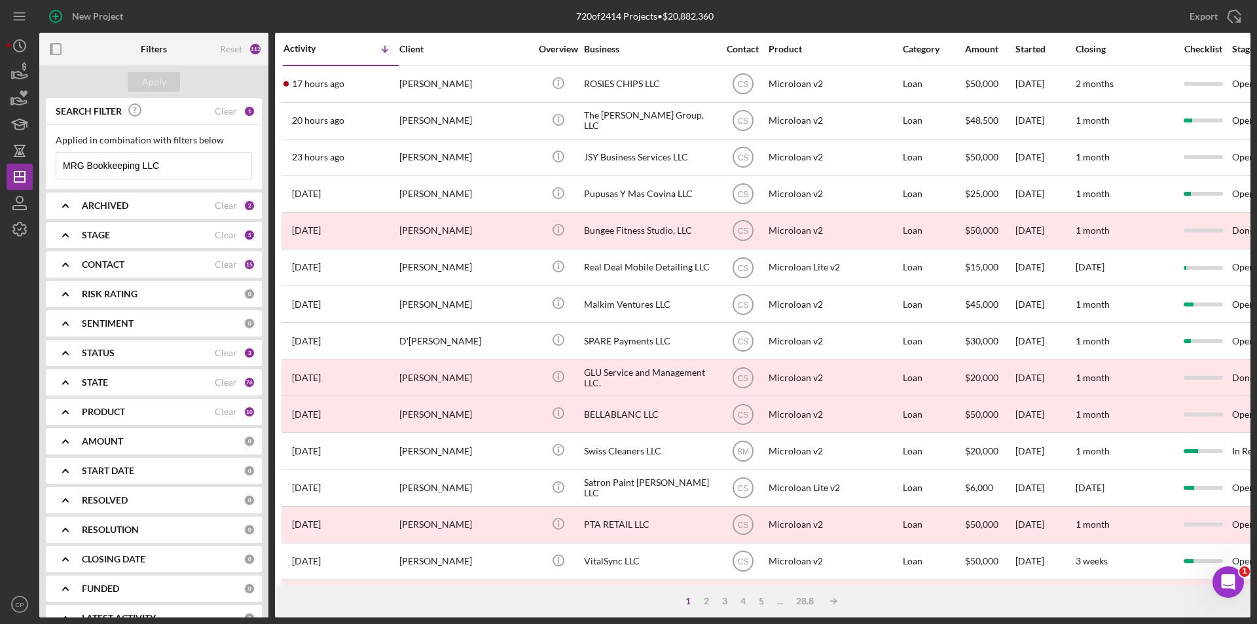
drag, startPoint x: 181, startPoint y: 161, endPoint x: -3, endPoint y: 168, distance: 184.1
click at [0, 168] on html "New Project 720 of 2414 Projects • $20,882,360 MRG Bookkeeping LLC Export Icon/…" at bounding box center [628, 312] width 1257 height 624
paste input "Construction and electric [PERSON_NAME] inc."
type input "Construction and electric [PERSON_NAME] inc."
click at [168, 83] on button "Apply" at bounding box center [154, 82] width 52 height 20
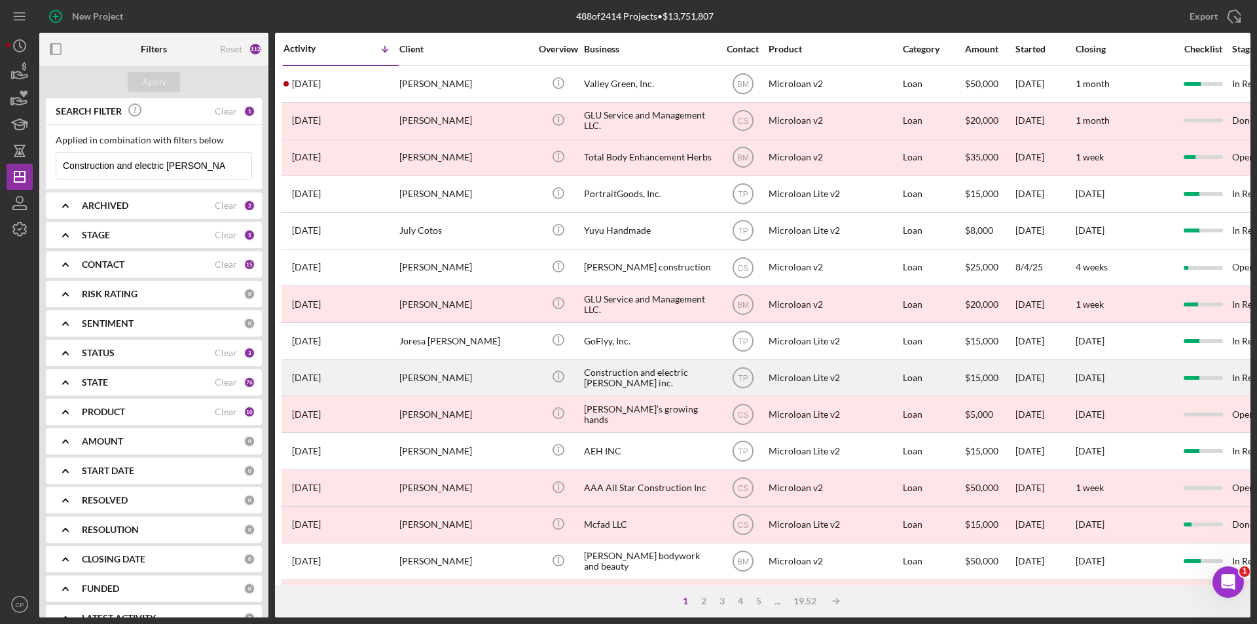
click at [656, 377] on div "Construction and electric [PERSON_NAME] inc." at bounding box center [649, 377] width 131 height 35
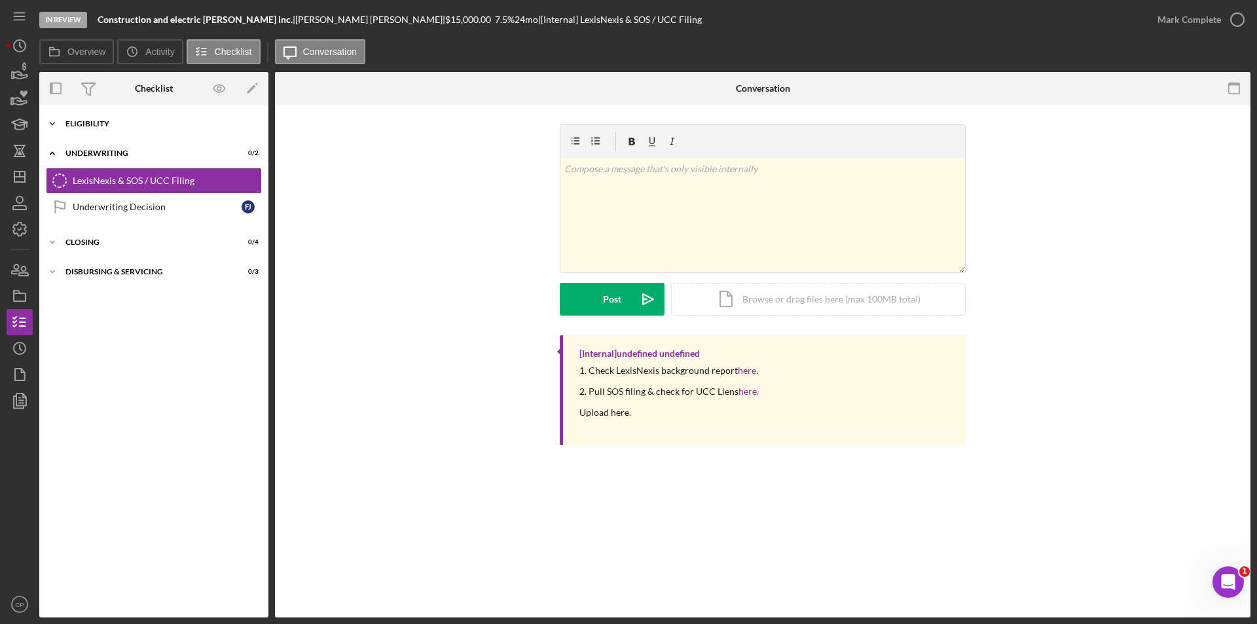
click at [109, 124] on div "Eligibility" at bounding box center [158, 124] width 187 height 8
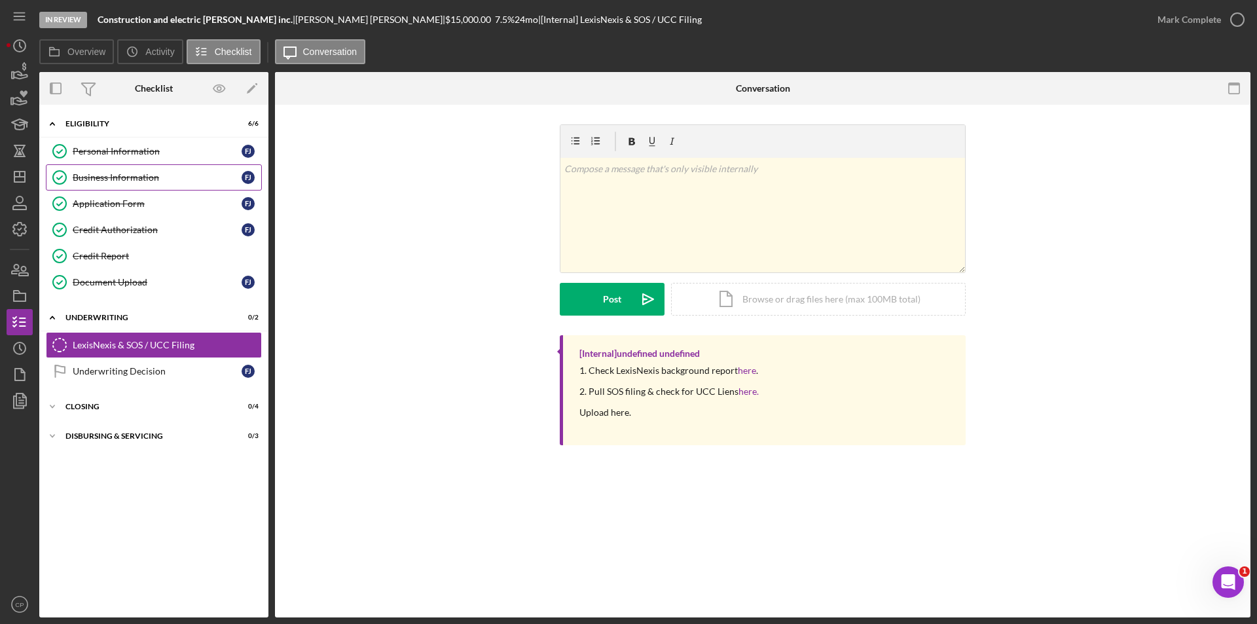
click at [100, 170] on link "Business Information Business Information F J" at bounding box center [154, 177] width 216 height 26
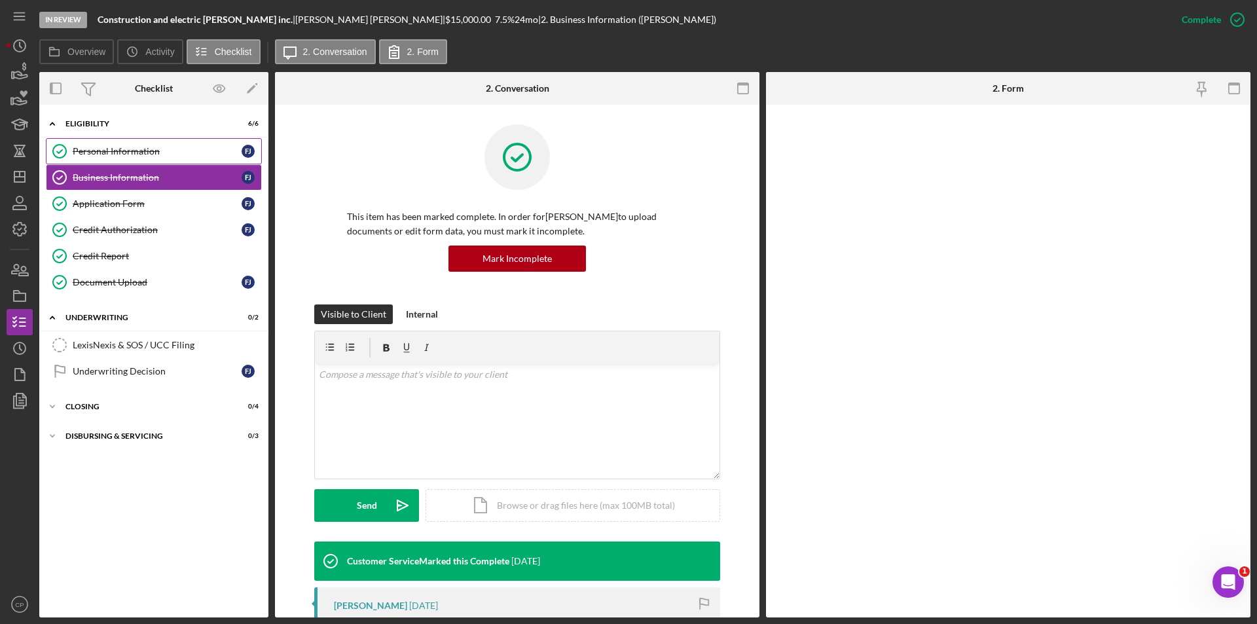
click at [102, 151] on div "Personal Information" at bounding box center [157, 151] width 169 height 10
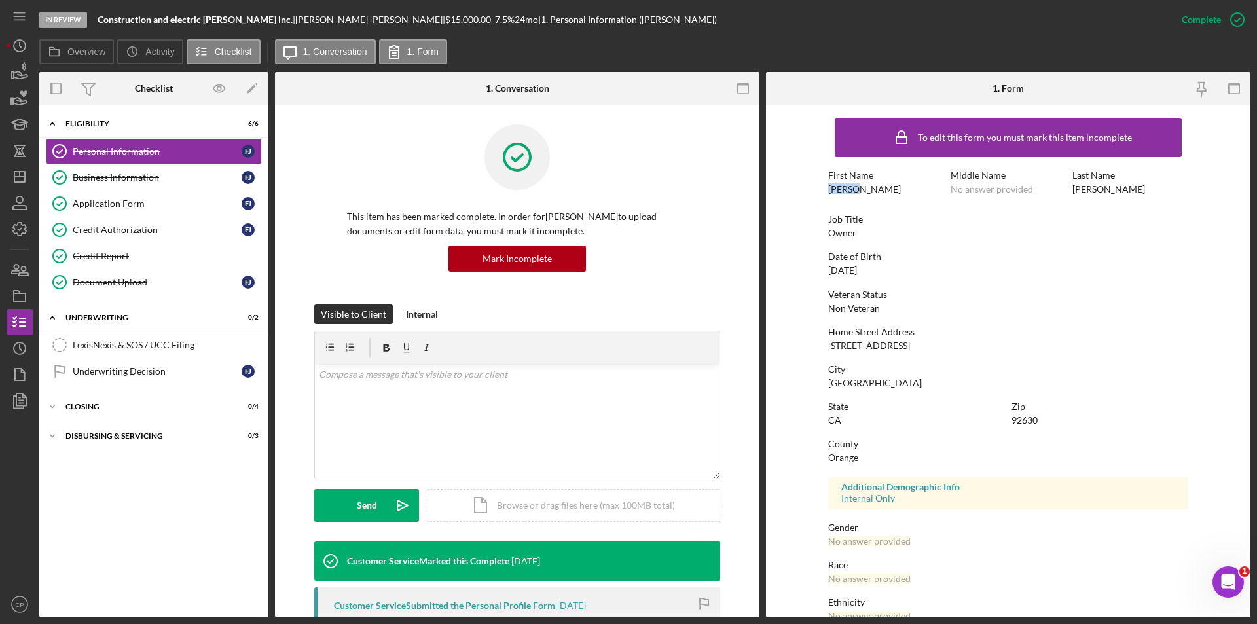
drag, startPoint x: 861, startPoint y: 190, endPoint x: 798, endPoint y: 192, distance: 62.9
click at [798, 192] on form "To edit this form you must mark this item incomplete First Name [PERSON_NAME] M…" at bounding box center [1008, 361] width 485 height 513
copy div "[PERSON_NAME]"
click at [162, 254] on div "Credit Report" at bounding box center [167, 256] width 189 height 10
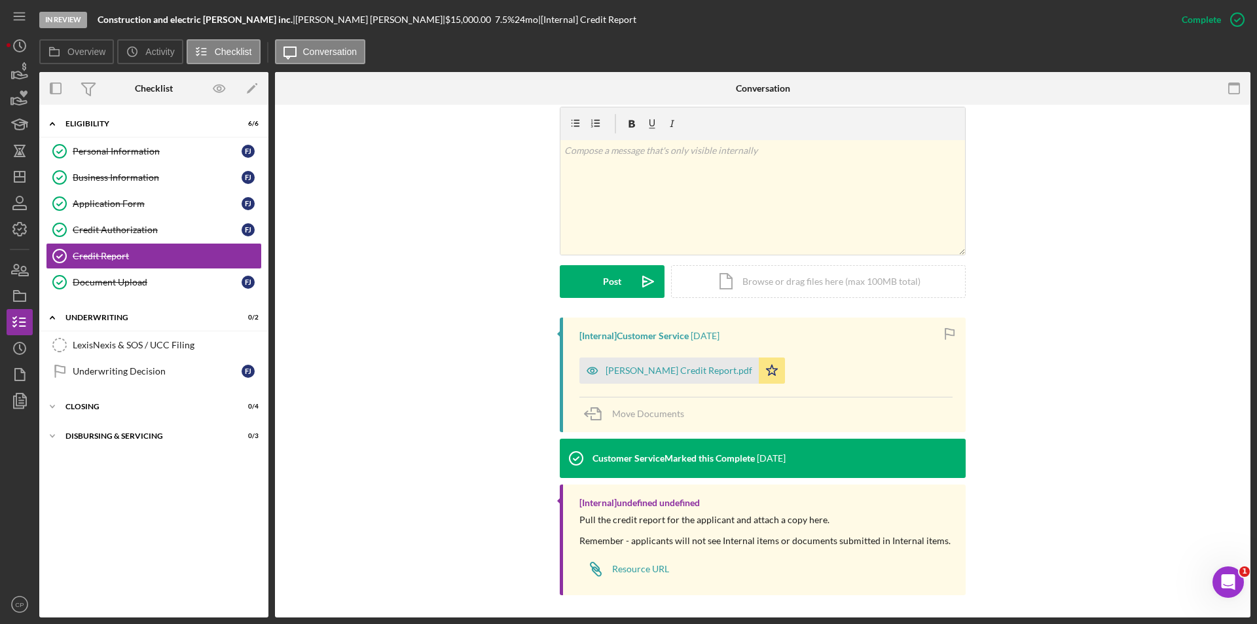
scroll to position [202, 0]
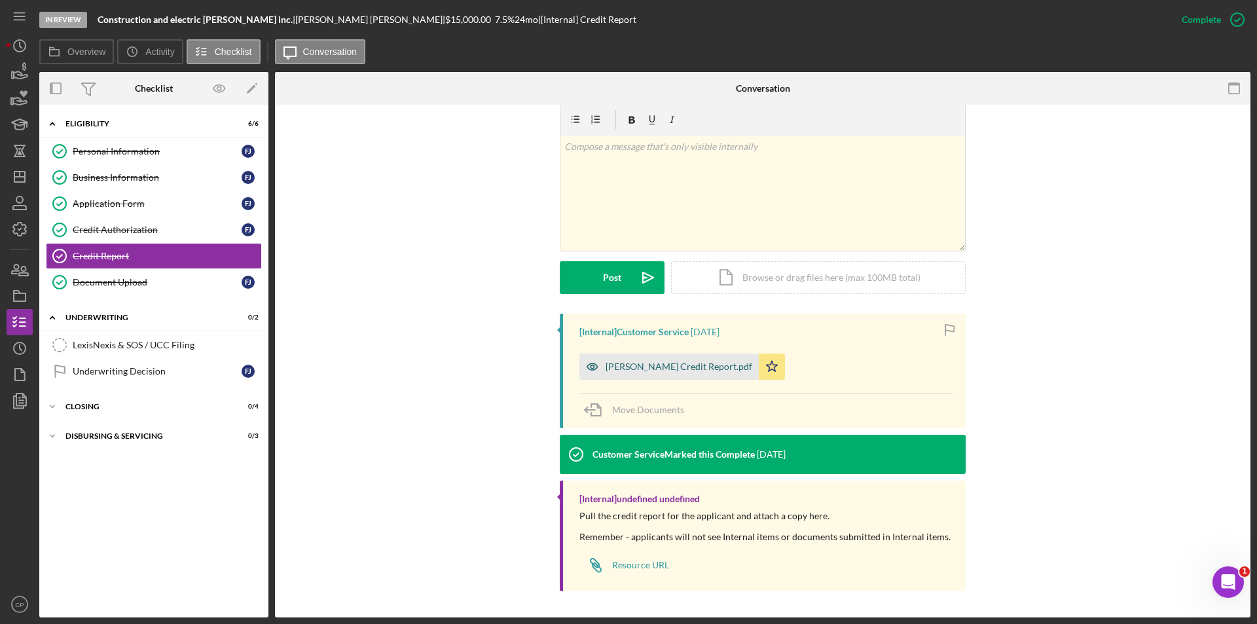
click at [621, 357] on div "[PERSON_NAME] Credit Report.pdf" at bounding box center [669, 367] width 179 height 26
